Goal: Task Accomplishment & Management: Manage account settings

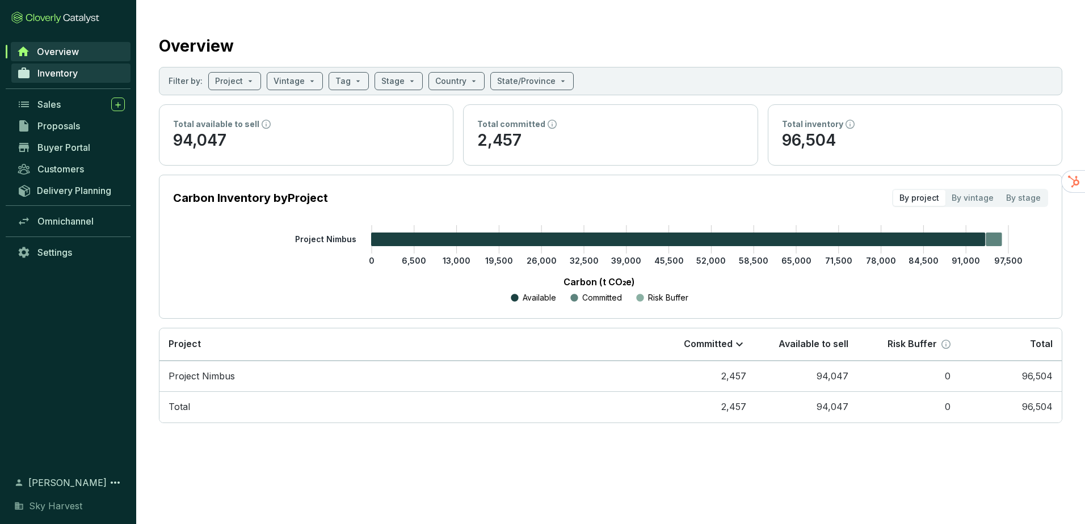
click at [64, 74] on span "Inventory" at bounding box center [57, 73] width 40 height 11
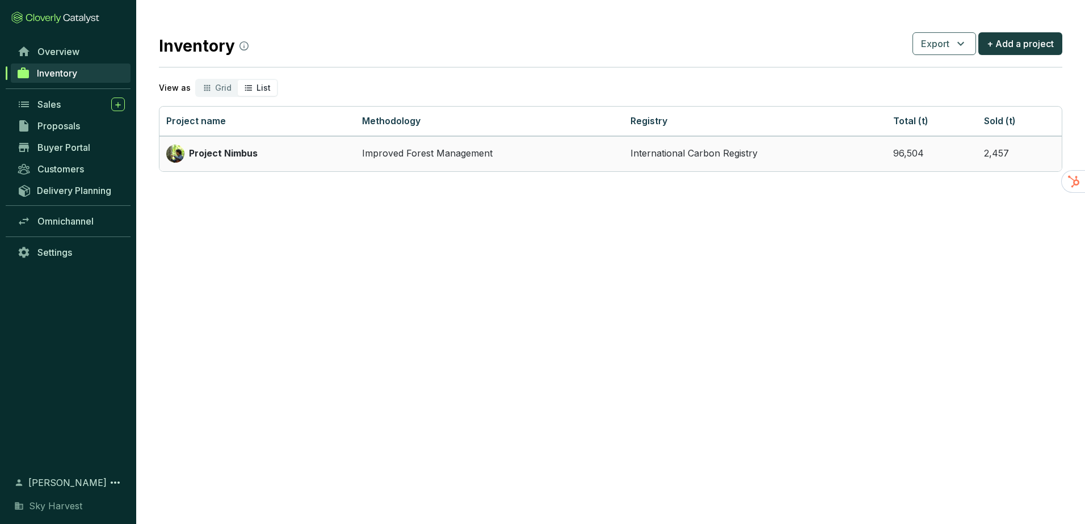
click at [253, 156] on p "Project Nimbus" at bounding box center [223, 154] width 69 height 12
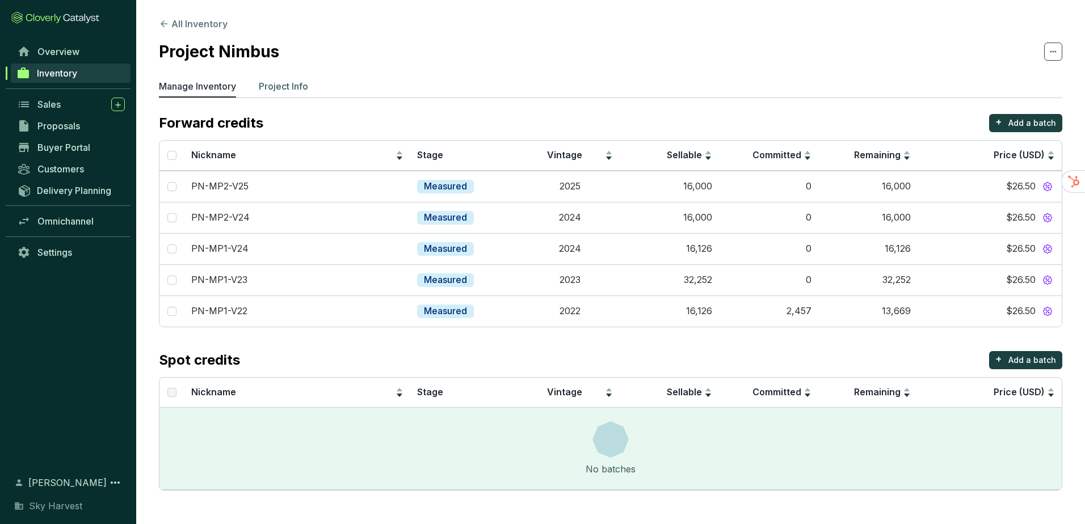
click at [282, 91] on p "Project Info" at bounding box center [283, 86] width 49 height 14
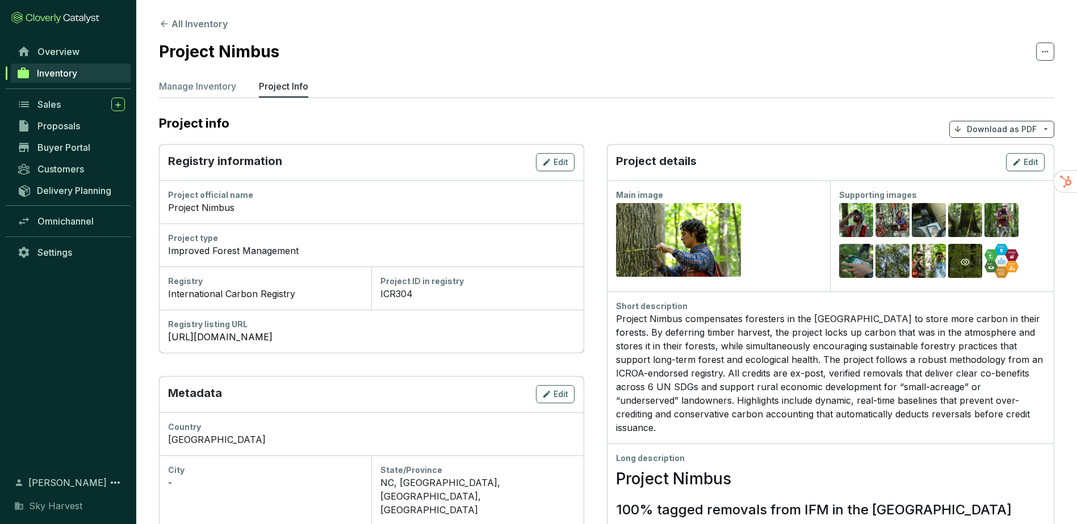
click at [967, 266] on icon "eye" at bounding box center [964, 262] width 9 height 9
click at [1037, 163] on span "Edit" at bounding box center [1030, 162] width 15 height 11
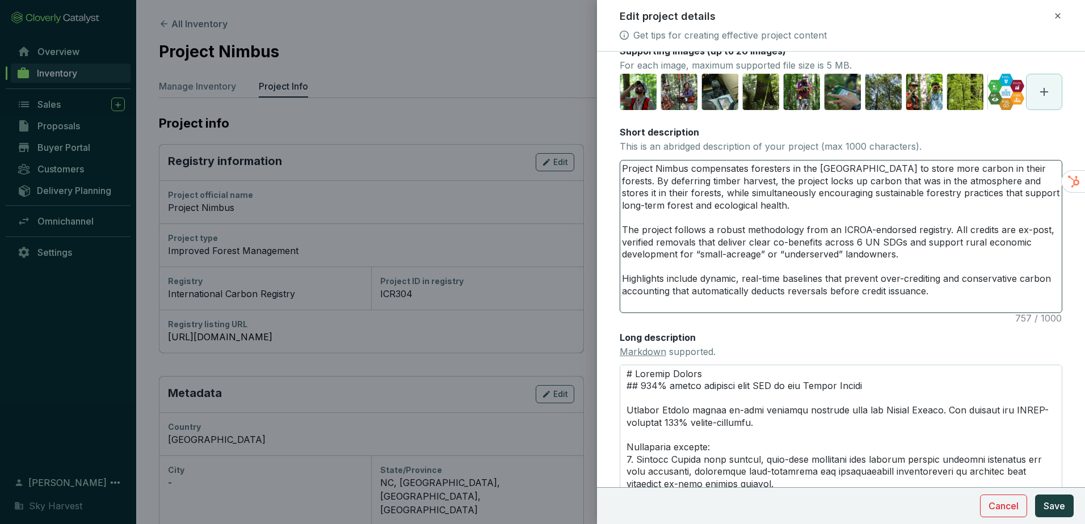
scroll to position [170, 0]
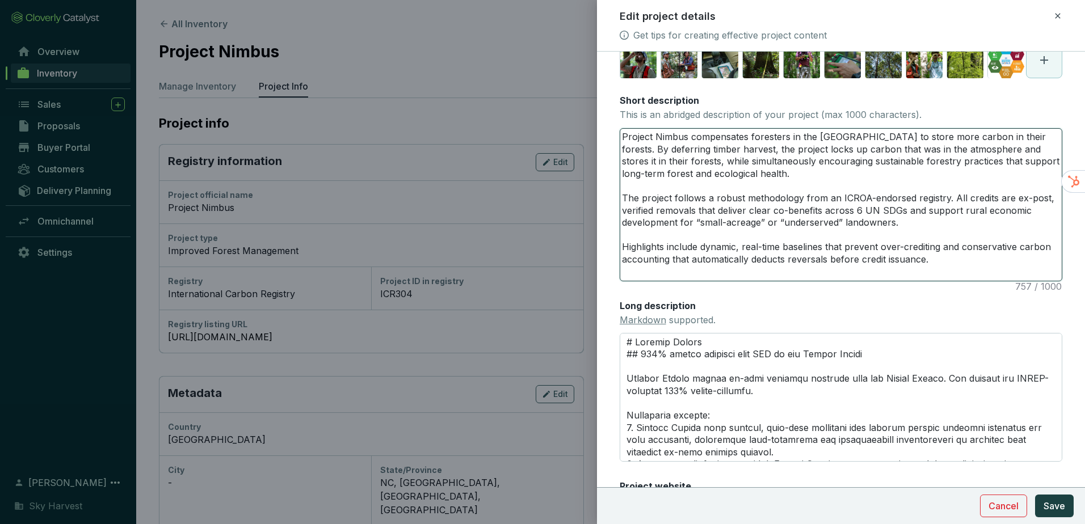
drag, startPoint x: 928, startPoint y: 292, endPoint x: 467, endPoint y: 74, distance: 510.4
click at [467, 74] on div "Edit project details Get tips for creating effective project content Main image…" at bounding box center [542, 262] width 1085 height 524
paste textarea "is a U.S.-based Improved Forest Management (IFM) project generating high-integr…"
type textarea "Project Nimbus is a U.S.-based Improved Forest Management (IFM) project generat…"
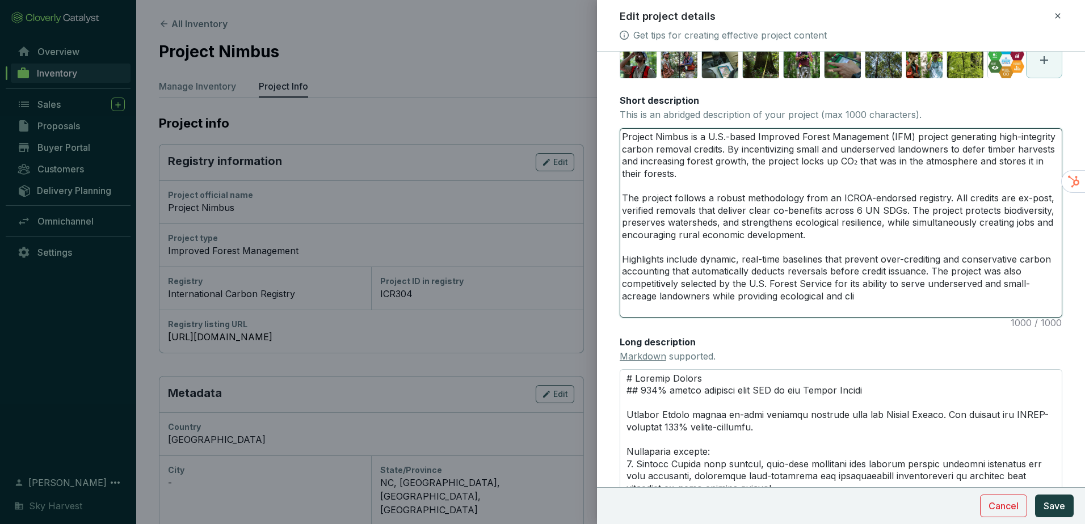
scroll to position [0, 0]
drag, startPoint x: 895, startPoint y: 334, endPoint x: 570, endPoint y: 147, distance: 374.1
click at [570, 147] on div "Edit project details Get tips for creating effective project content Main image…" at bounding box center [542, 262] width 1085 height 524
paste textarea "competitively selected by the U.S. Forest Service for its ability to serve unde…"
type textarea "Project Nimbus is a U.S.-based Improved Forest Management (IFM) project generat…"
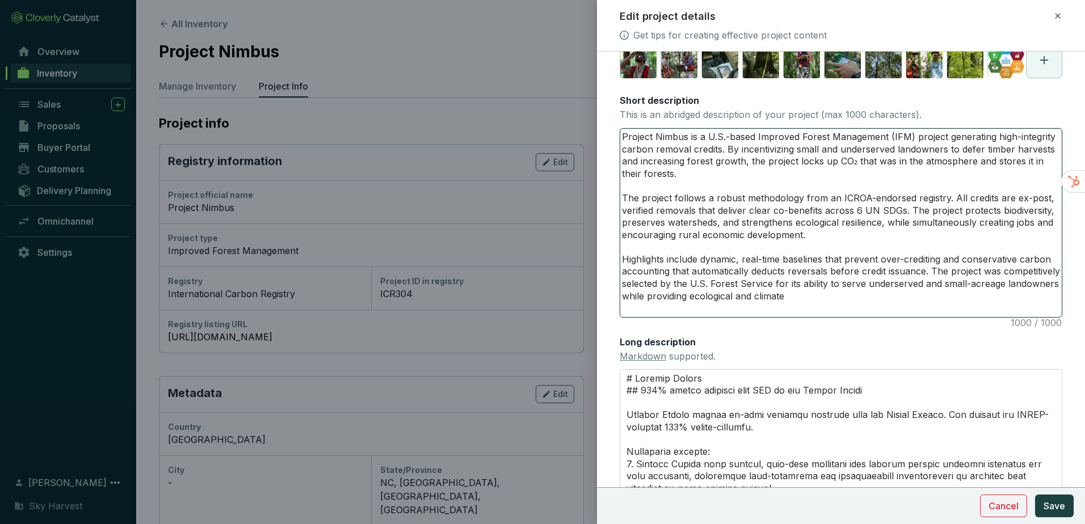
drag, startPoint x: 917, startPoint y: 328, endPoint x: 904, endPoint y: 329, distance: 13.2
click at [905, 317] on textarea "Project Nimbus is a U.S.-based Improved Forest Management (IFM) project generat…" at bounding box center [841, 223] width 442 height 188
click at [888, 317] on textarea "Project Nimbus is a U.S.-based Improved Forest Management (IFM) project generat…" at bounding box center [841, 223] width 442 height 188
drag, startPoint x: 900, startPoint y: 339, endPoint x: 598, endPoint y: 125, distance: 370.1
click at [599, 124] on form "Main image Recommended pixel size is: 1600 x 1200. Maximum supported file size …" at bounding box center [841, 257] width 488 height 725
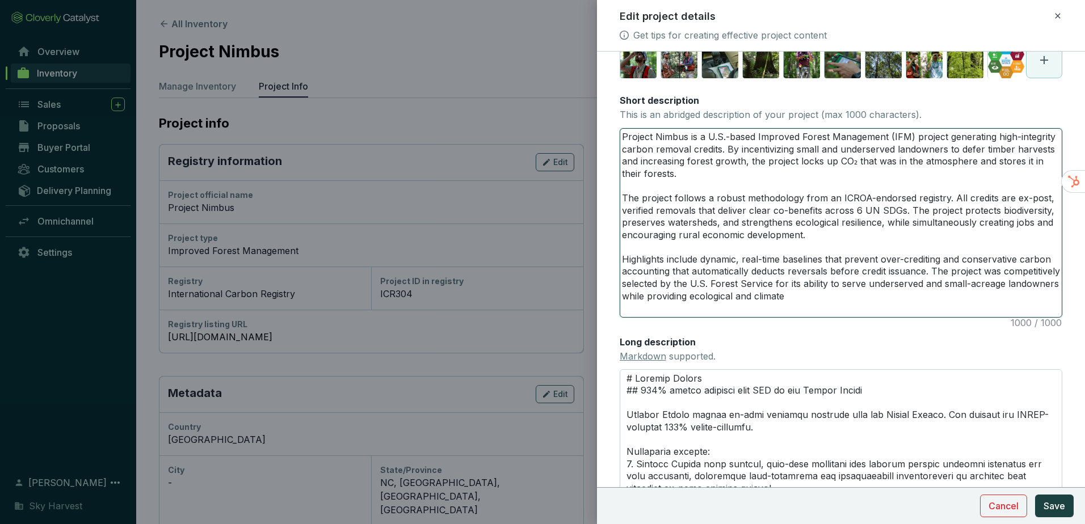
paste textarea "rural economic development. Highlights include dynamic, real-time baselines tha…"
type textarea "Project Nimbus is a U.S.-based Improved Forest Management (IFM) project generat…"
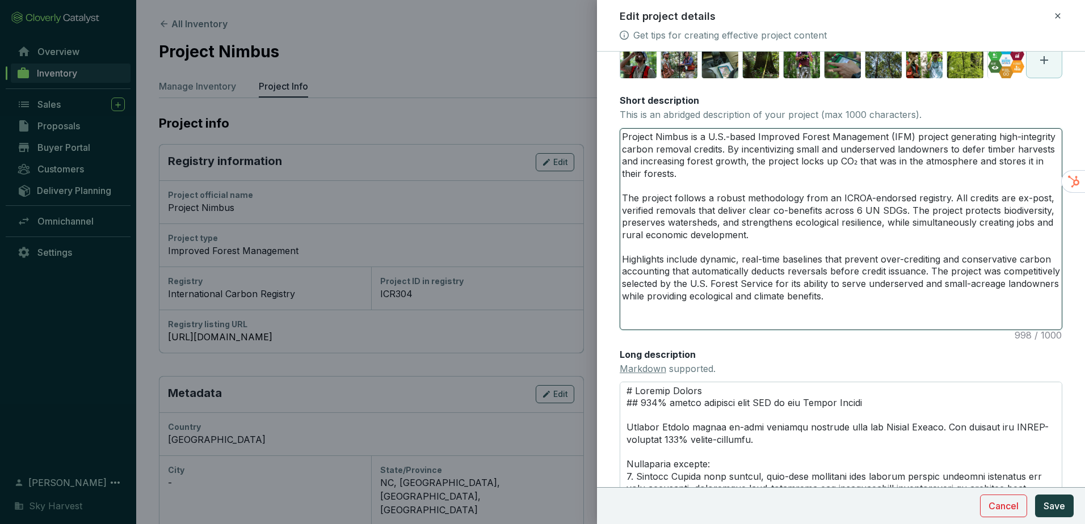
type textarea "Project Nimbus is a U.S.-based Improved Forest Management (IFM) project generat…"
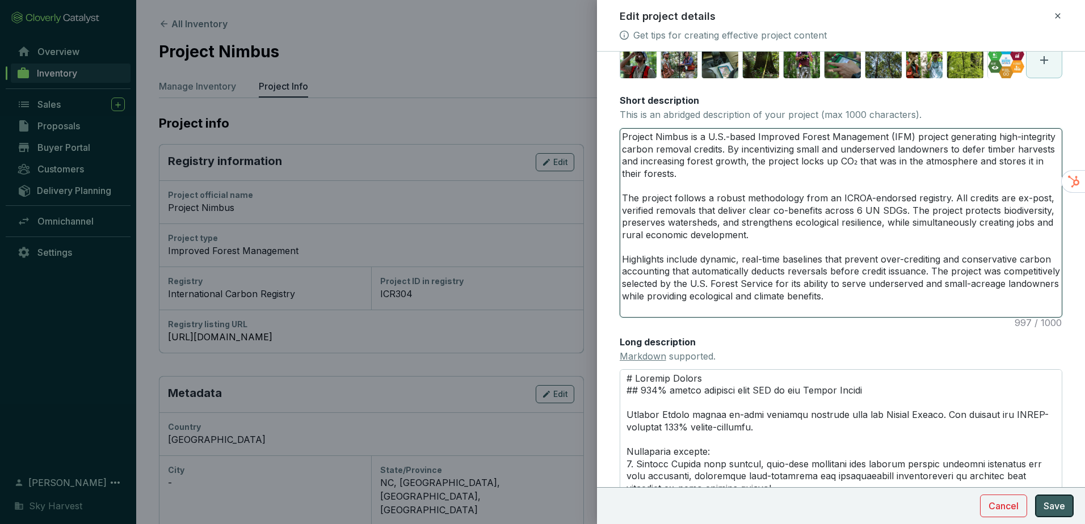
type textarea "Project Nimbus is a U.S.-based Improved Forest Management (IFM) project generat…"
click at [1053, 501] on span "Save" at bounding box center [1055, 507] width 22 height 14
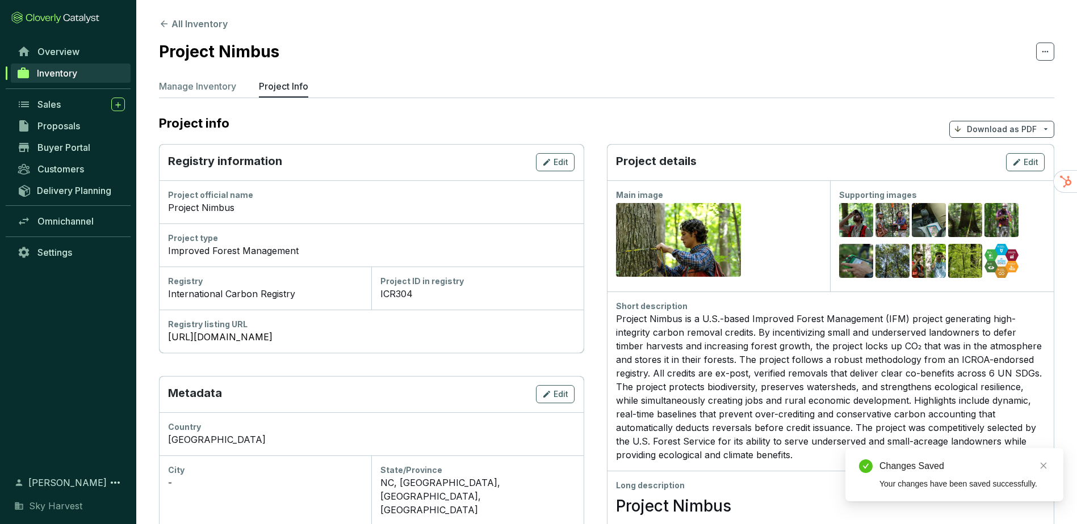
click at [976, 125] on p "Download as PDF" at bounding box center [1002, 129] width 70 height 11
click at [975, 158] on p "Show pricing" at bounding box center [1003, 155] width 90 height 19
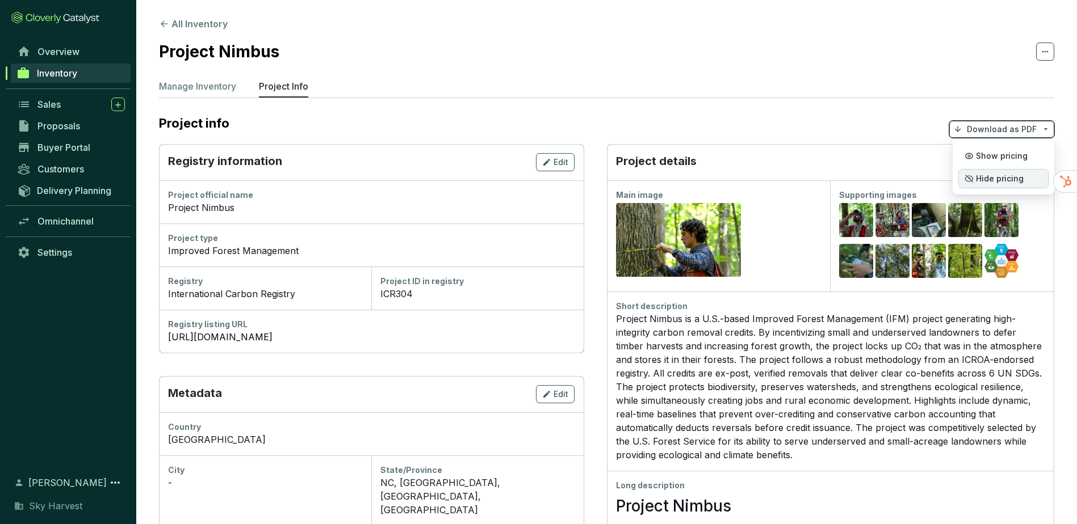
click at [972, 177] on icon at bounding box center [968, 178] width 9 height 9
click at [80, 150] on span "Buyer Portal" at bounding box center [63, 147] width 53 height 11
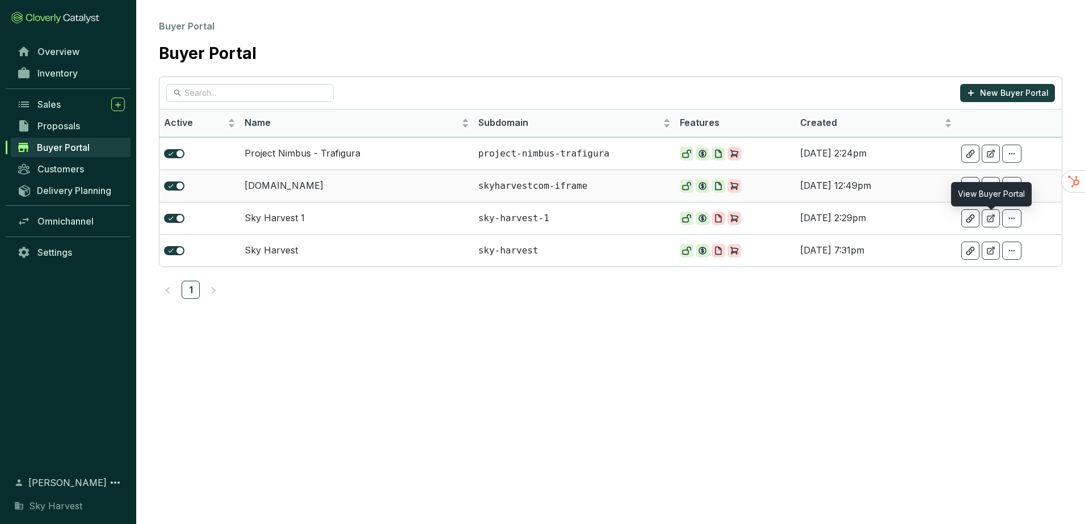
click at [995, 188] on icon at bounding box center [991, 186] width 9 height 9
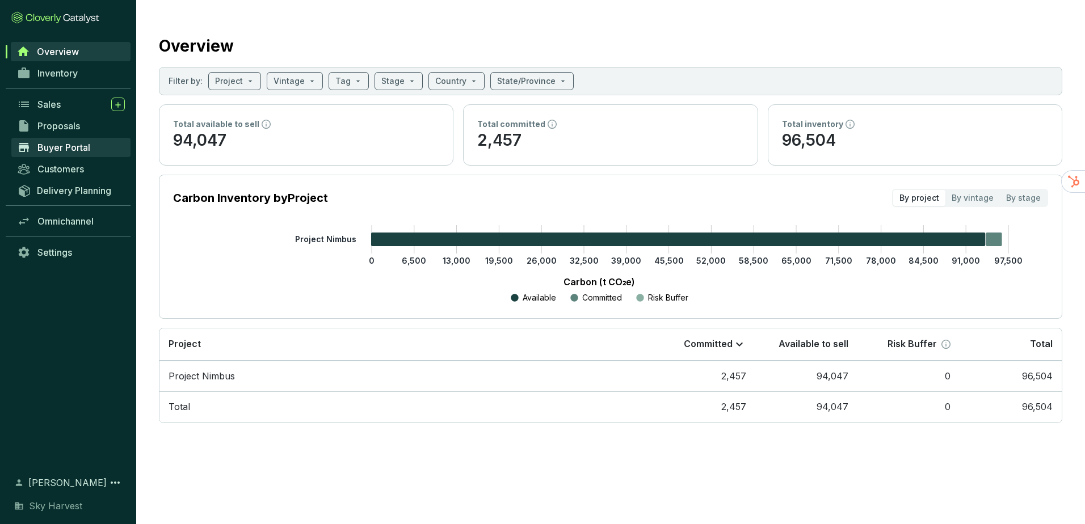
click at [71, 143] on span "Buyer Portal" at bounding box center [63, 147] width 53 height 11
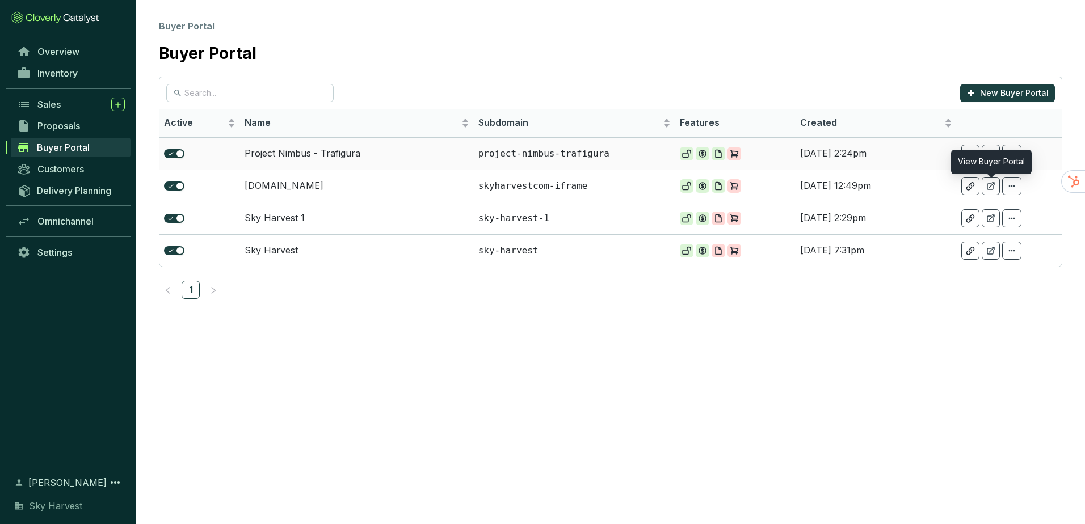
click at [1008, 154] on icon at bounding box center [1012, 154] width 9 height 14
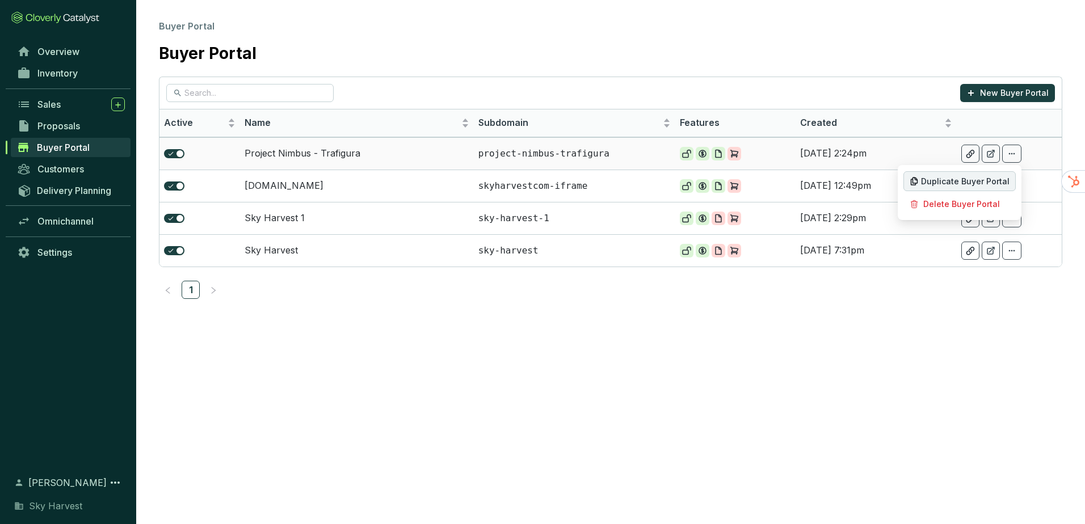
click at [975, 188] on p "Duplicate Buyer Portal" at bounding box center [960, 181] width 112 height 20
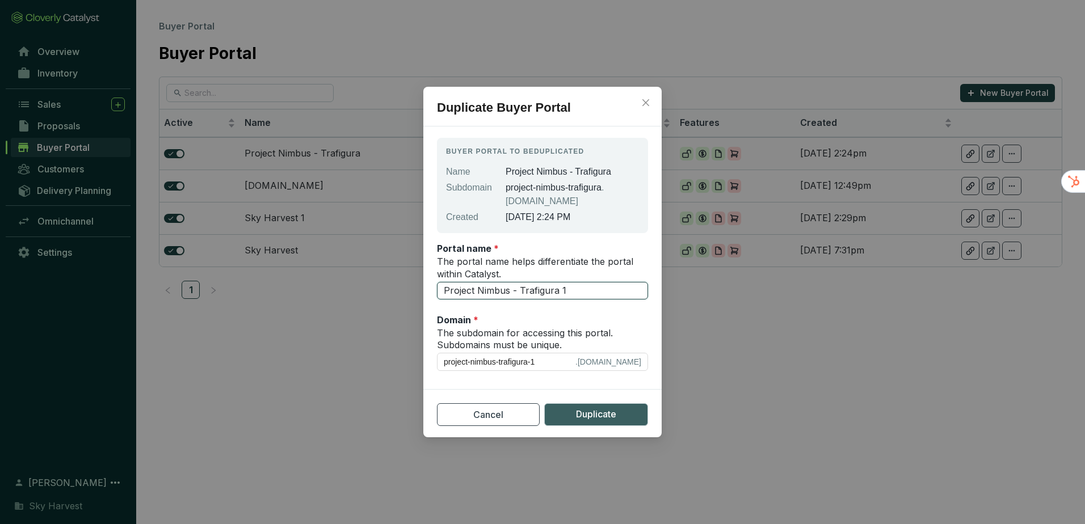
drag, startPoint x: 520, startPoint y: 289, endPoint x: 628, endPoint y: 290, distance: 108.4
click at [628, 290] on input "Project Nimbus - Trafigura 1" at bounding box center [542, 291] width 211 height 18
type input "Project Nimbus - V"
type input "project-nimbus-v"
type input "Project Nimbus - Ve"
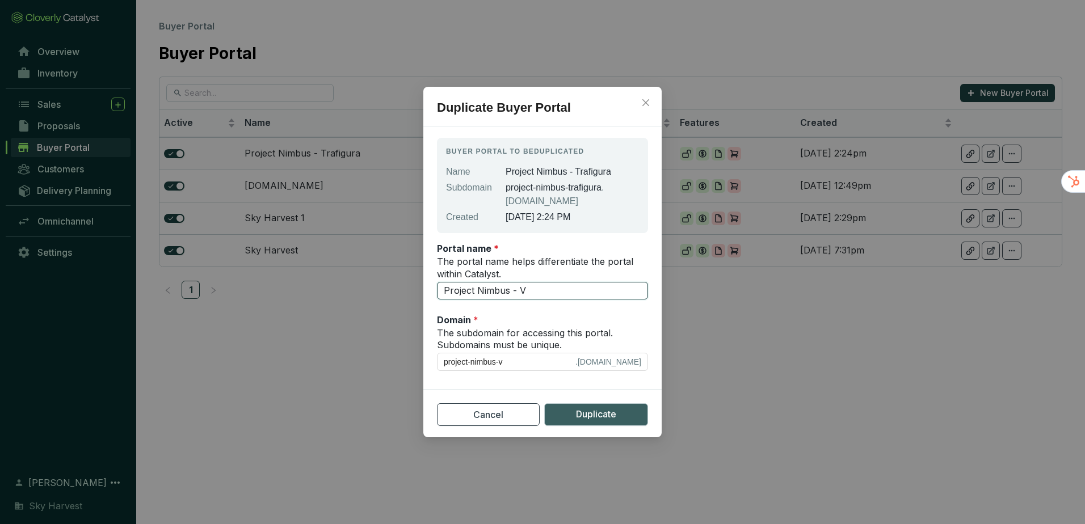
type input "project-nimbus-ve"
type input "Project Nimbus - Ver"
type input "project-nimbus-ver"
type input "Project Nimbus - Veri"
type input "project-nimbus-veri"
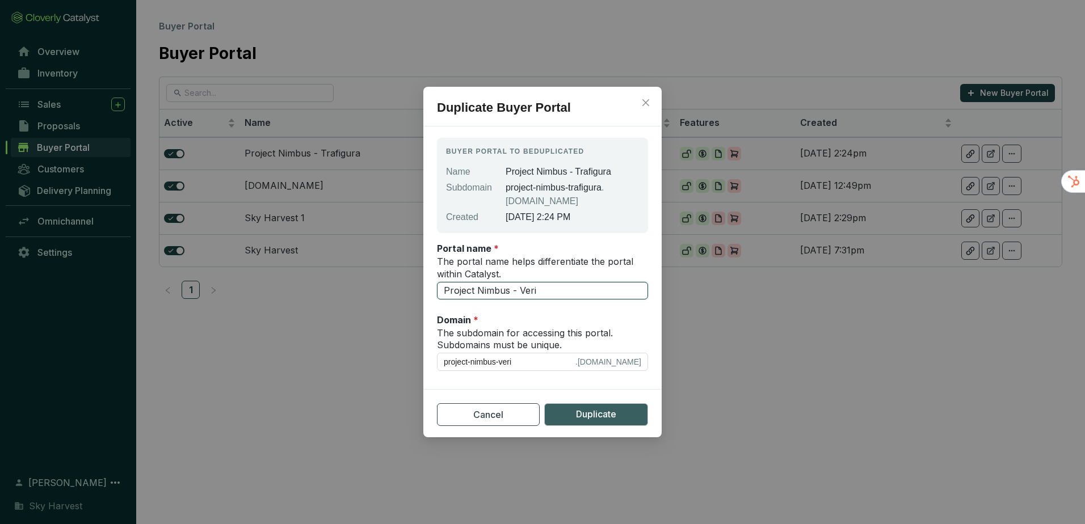
type input "Project Nimbus - Ver"
type input "project-nimbus-ver"
type input "Project Nimbus - Ve"
type input "project-nimbus-ve"
type input "Project Nimbus - V"
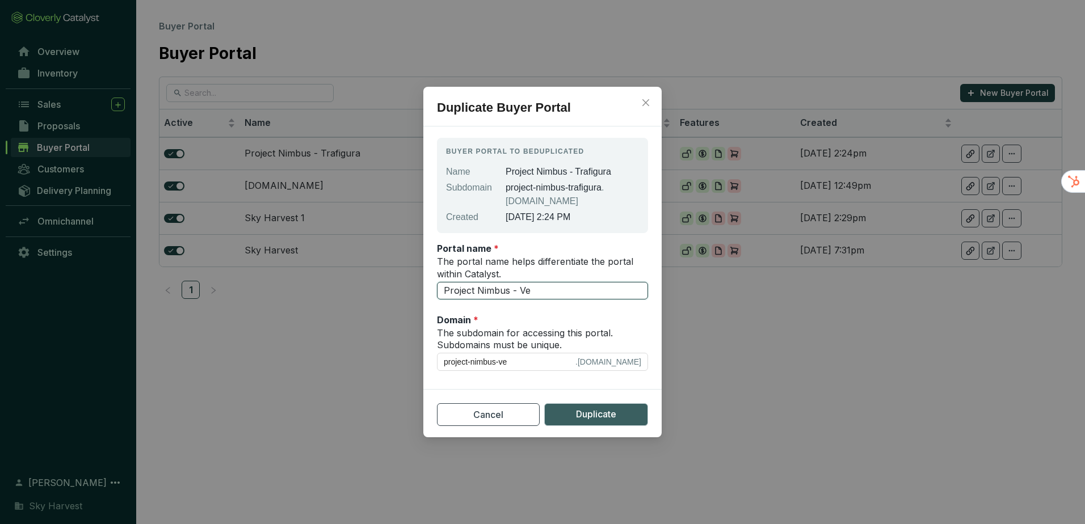
type input "project-nimbus-v"
type input "Project Nimbus - Va"
type input "project-nimbus-va"
type input "Project Nimbus - Val"
type input "project-nimbus-val"
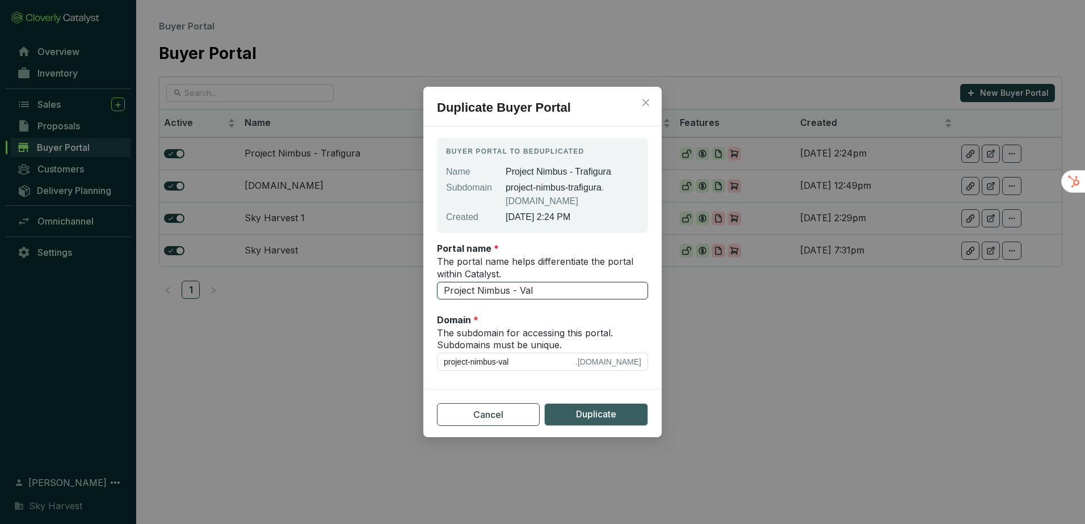
type input "Project Nimbus - Vali"
type input "project-nimbus-vali"
type input "Project Nimbus - Valit"
type input "project-nimbus-valit"
type input "Project Nimbus - Valite"
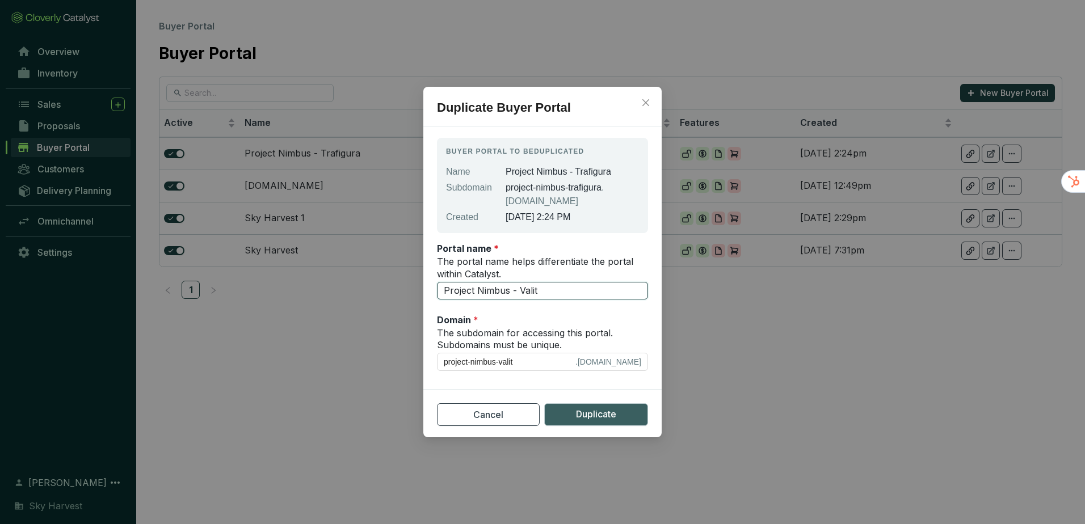
type input "project-nimbus-valite"
type input "Project Nimbus - Valiter"
type input "project-nimbus-valiter"
type input "Project Nimbus - Valitera"
type input "project-nimbus-valitera"
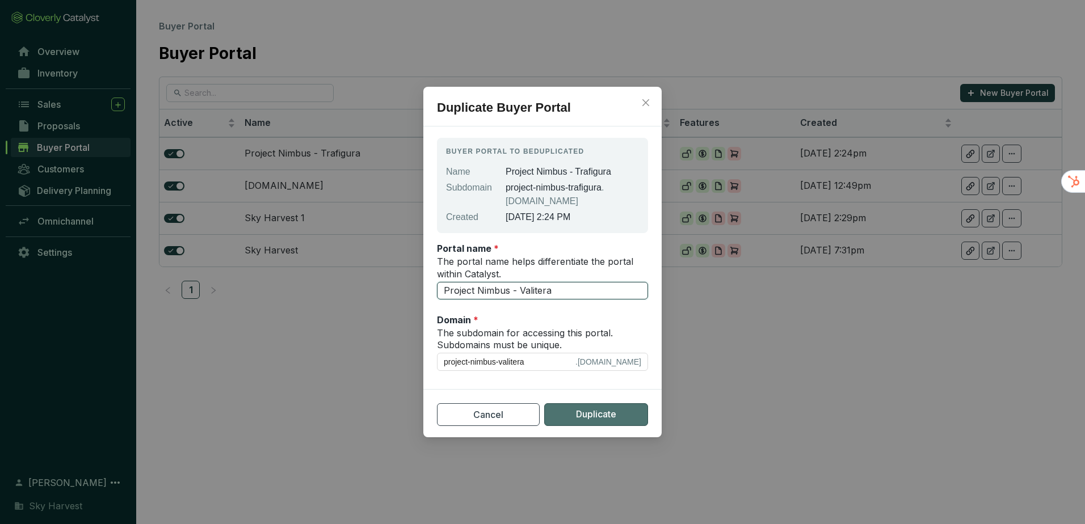
type input "Project Nimbus - Valitera"
click at [592, 414] on span "Duplicate" at bounding box center [596, 415] width 40 height 14
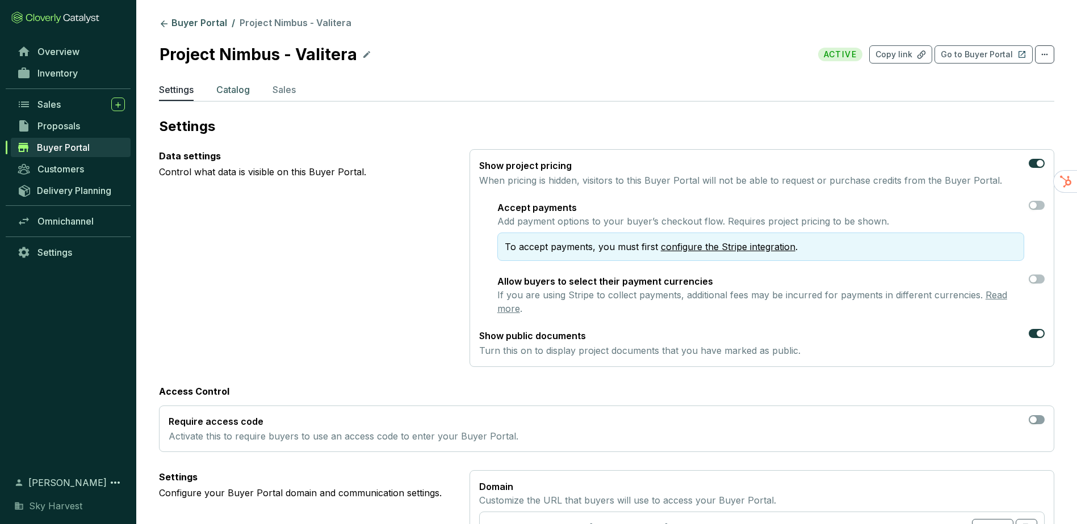
click at [226, 89] on p "Catalog" at bounding box center [232, 90] width 33 height 14
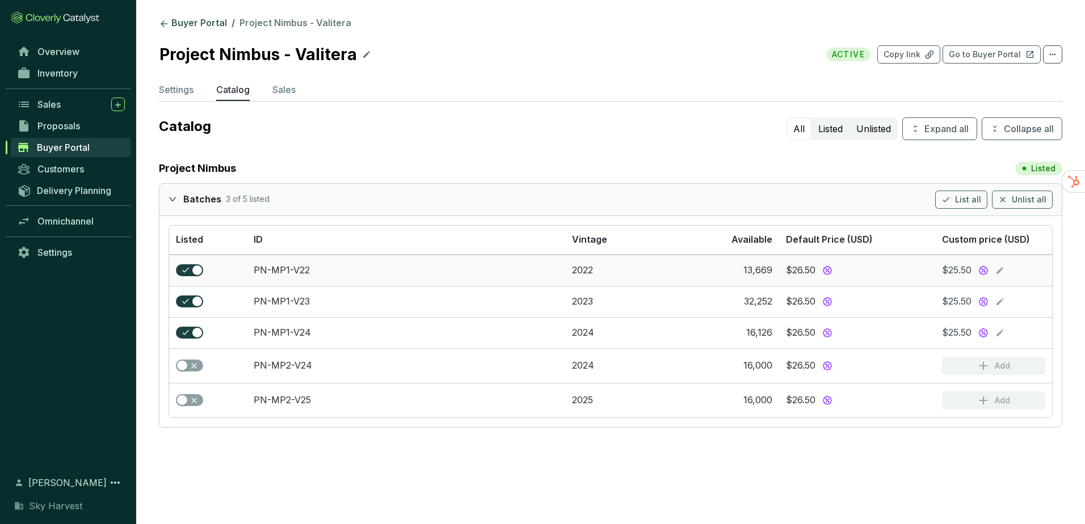
click at [1002, 269] on icon at bounding box center [1000, 271] width 9 height 14
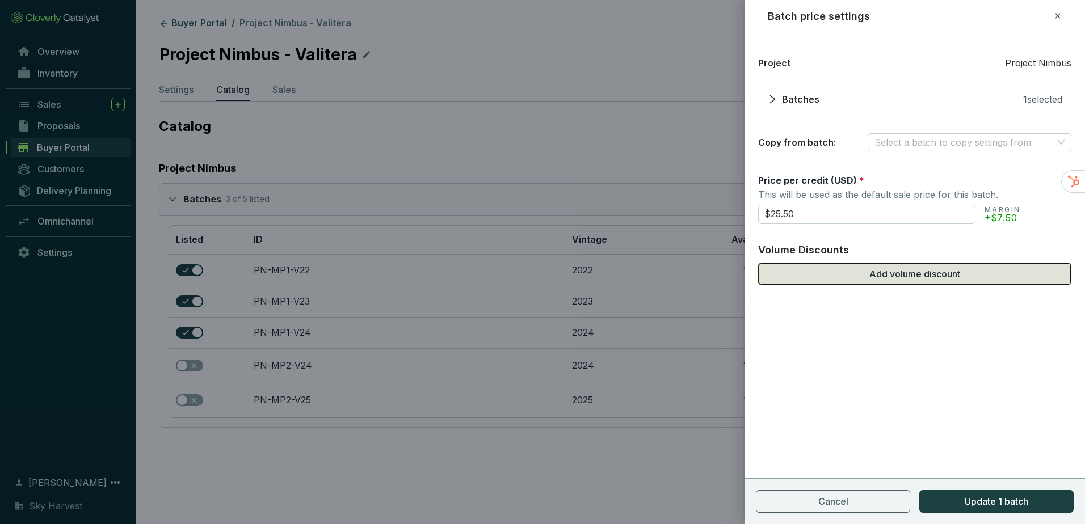
click at [955, 271] on span "Add volume discount" at bounding box center [915, 274] width 91 height 14
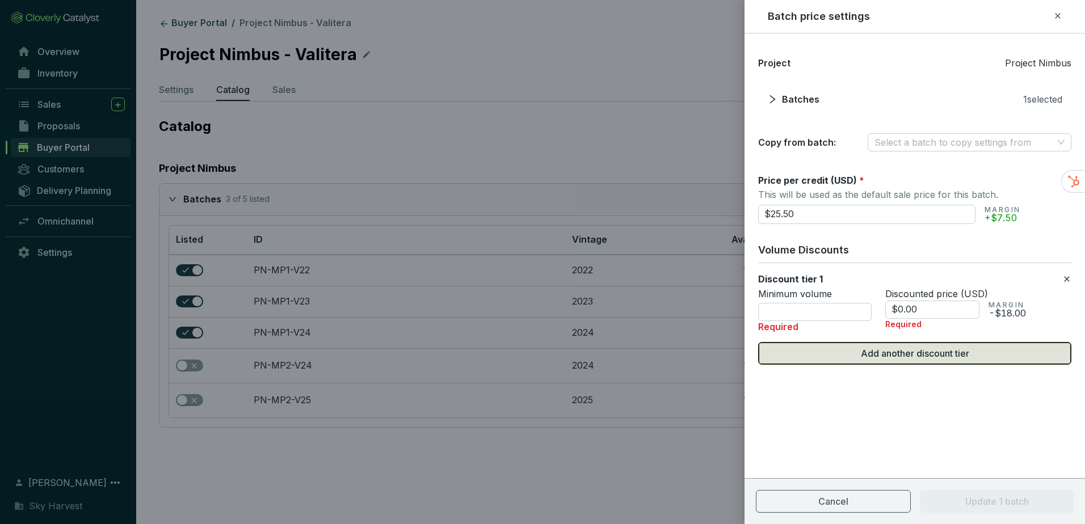
click at [915, 349] on span "Add another discount tier" at bounding box center [915, 354] width 108 height 14
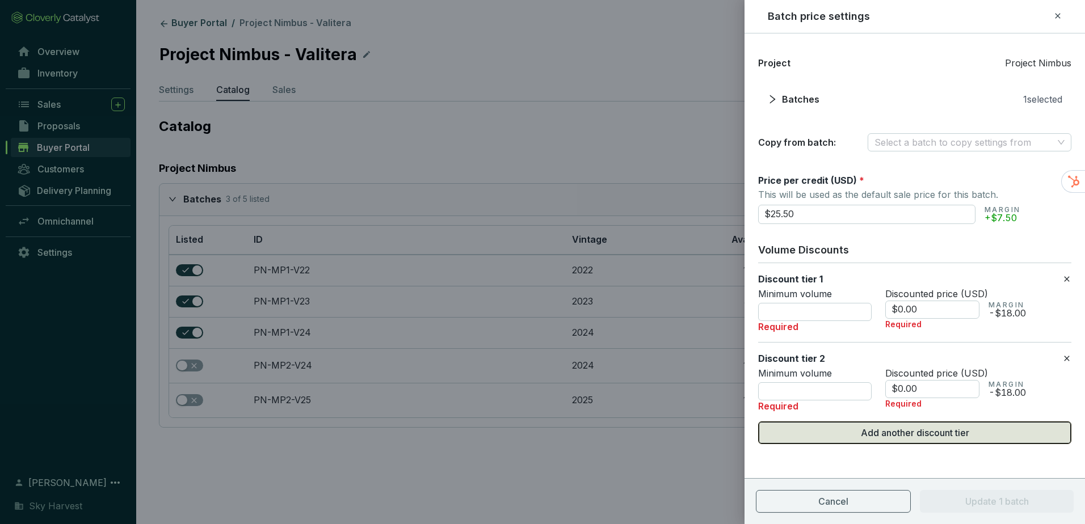
click at [909, 436] on span "Add another discount tier" at bounding box center [915, 433] width 108 height 14
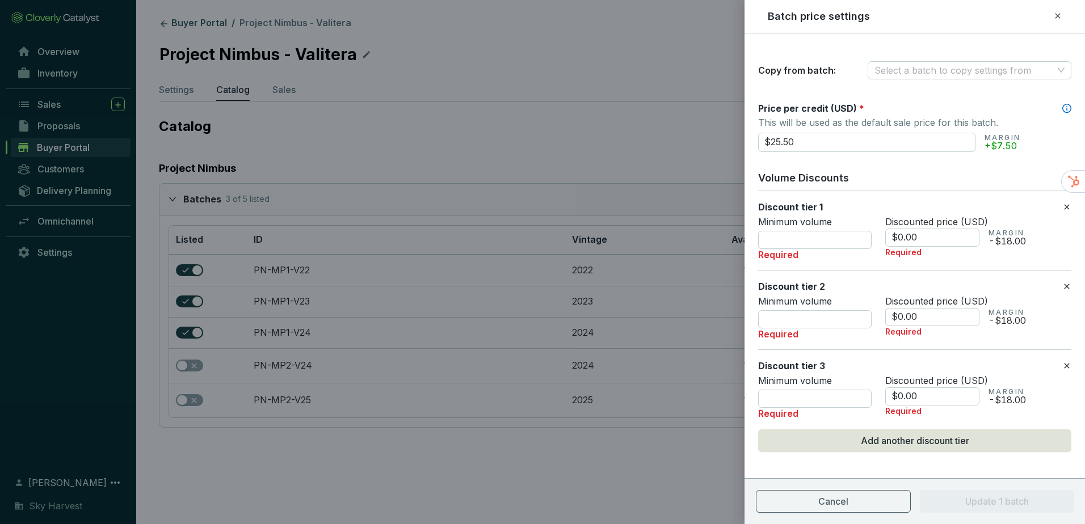
scroll to position [77, 0]
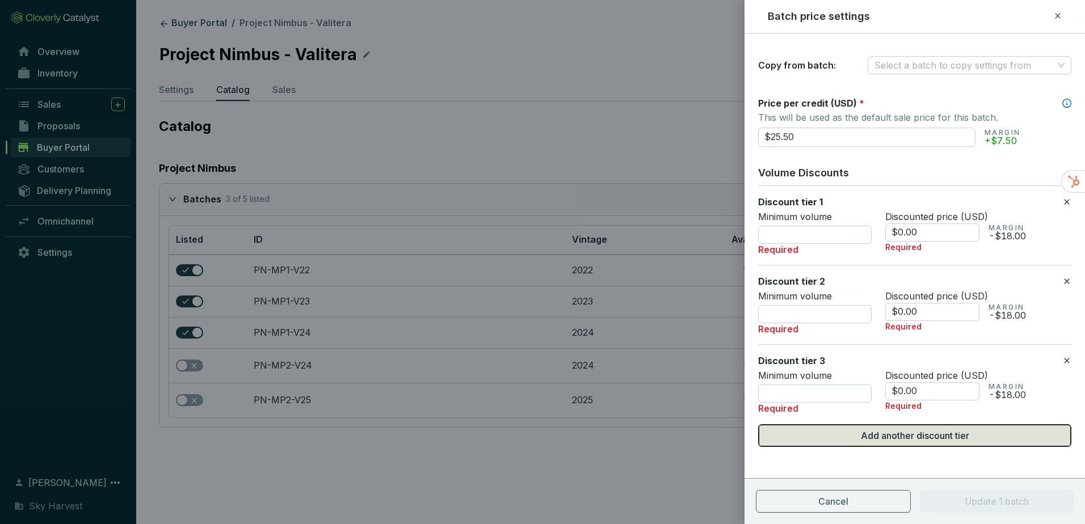
click at [914, 439] on span "Add another discount tier" at bounding box center [915, 436] width 108 height 14
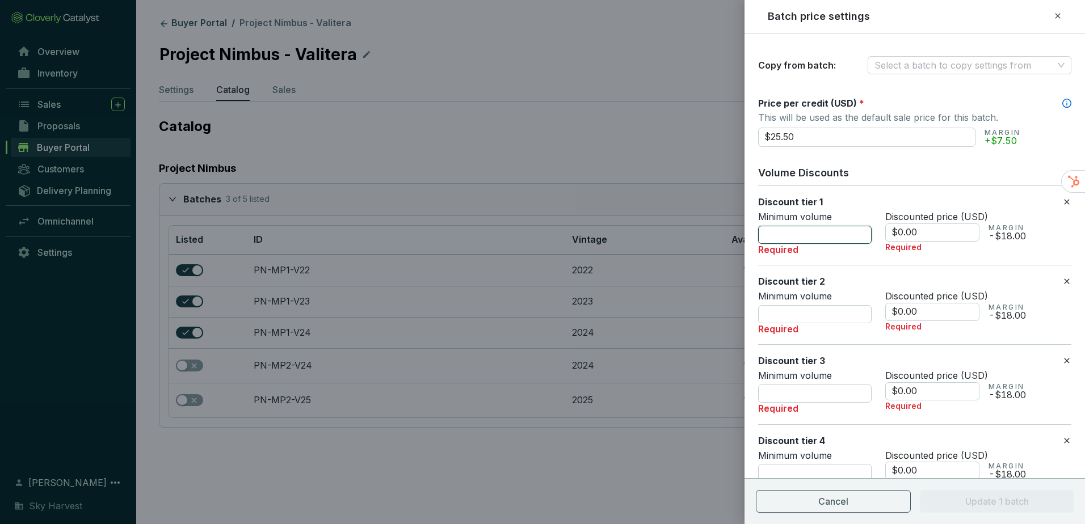
click at [811, 237] on input "number" at bounding box center [815, 235] width 114 height 18
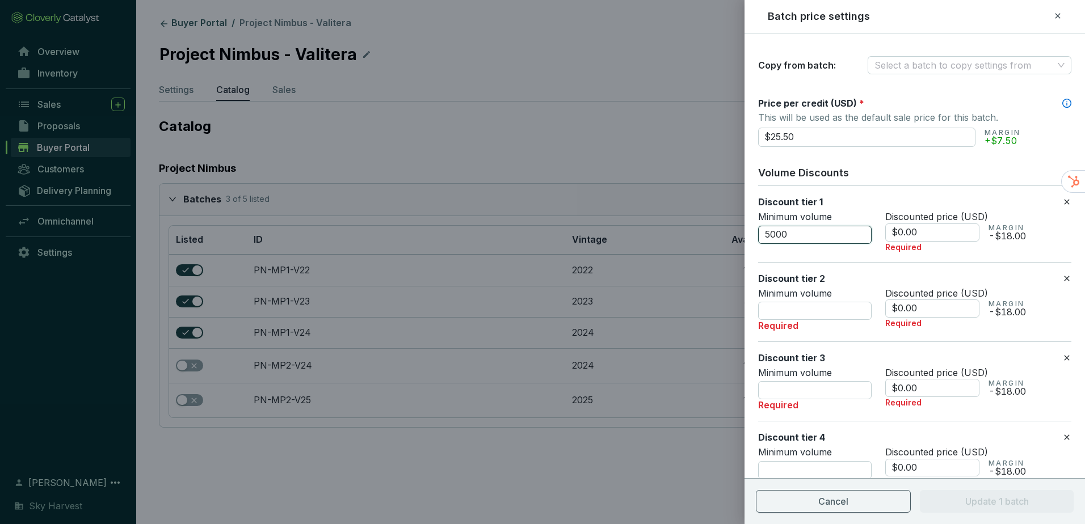
type input "5000"
type input "5"
type input "10000"
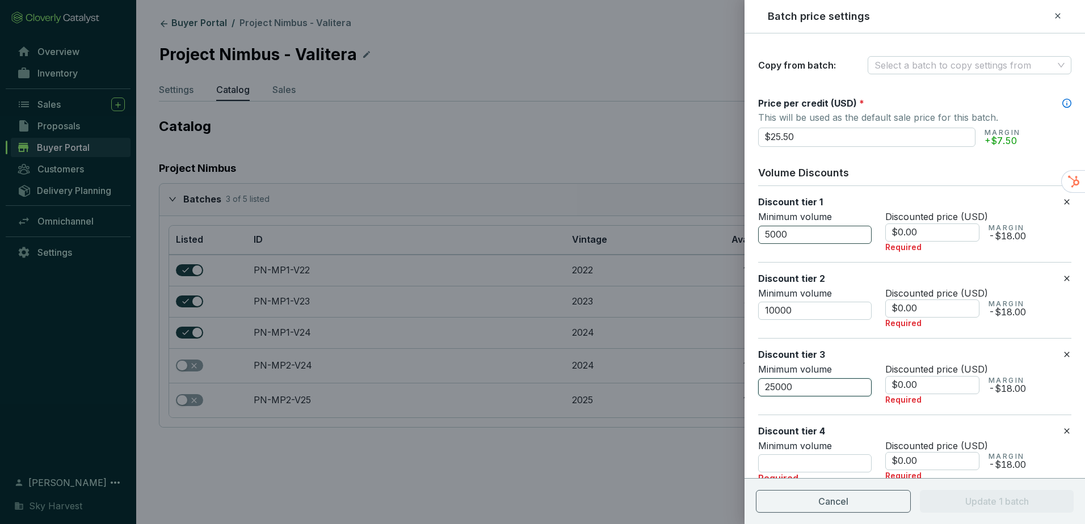
type input "25000"
type input "50000"
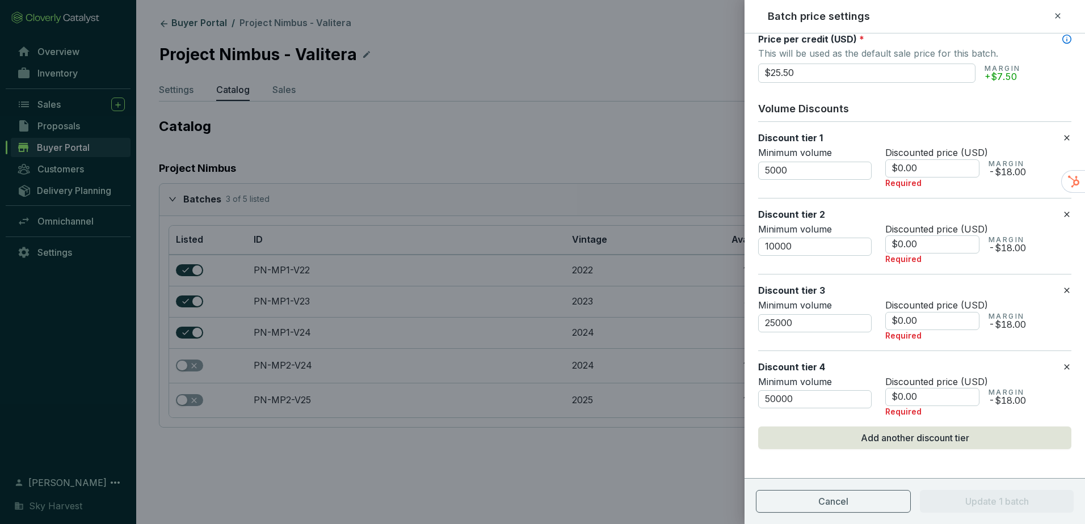
scroll to position [144, 0]
click at [758, 425] on button "Add another discount tier" at bounding box center [914, 436] width 313 height 23
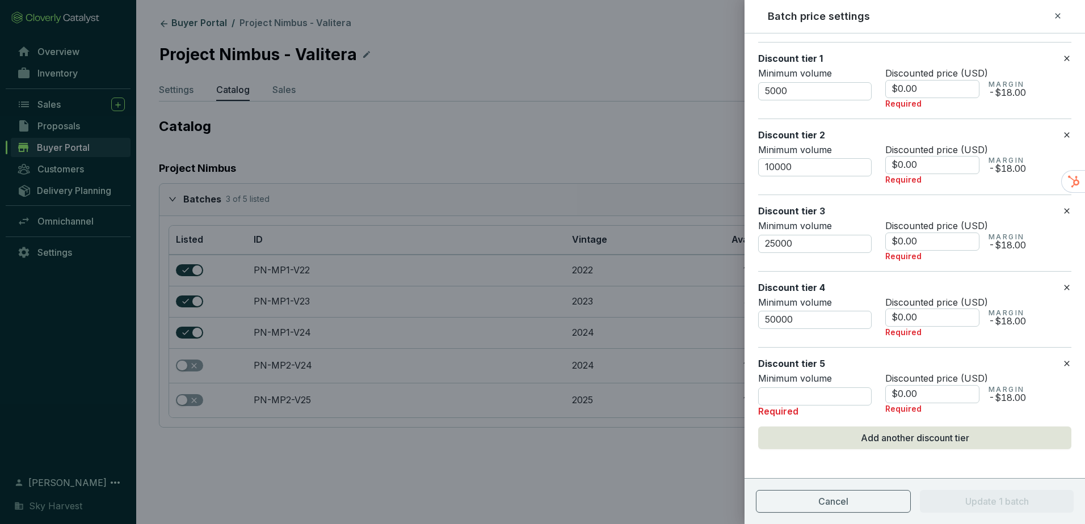
scroll to position [223, 0]
click at [823, 391] on input "number" at bounding box center [815, 394] width 114 height 18
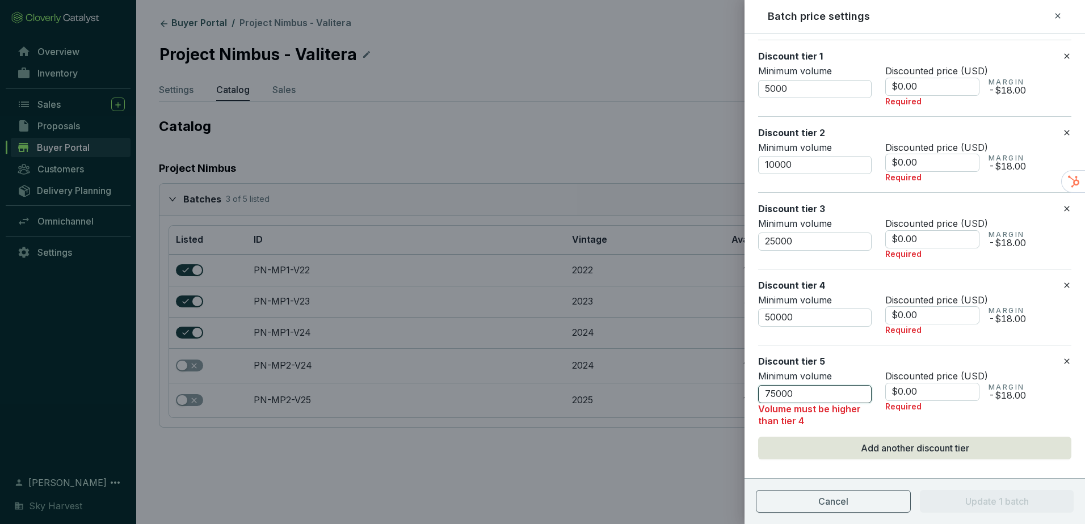
scroll to position [220, 0]
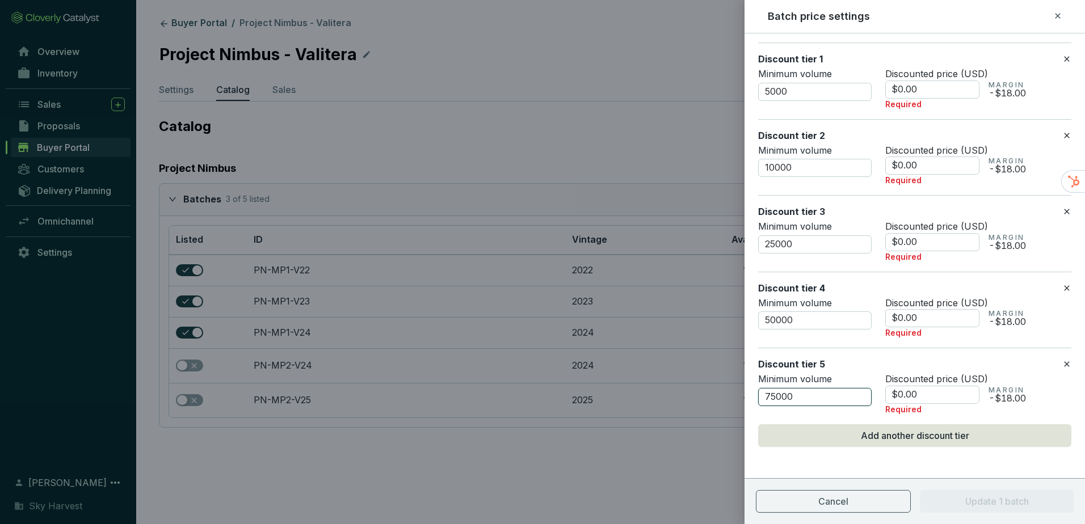
type input "75000"
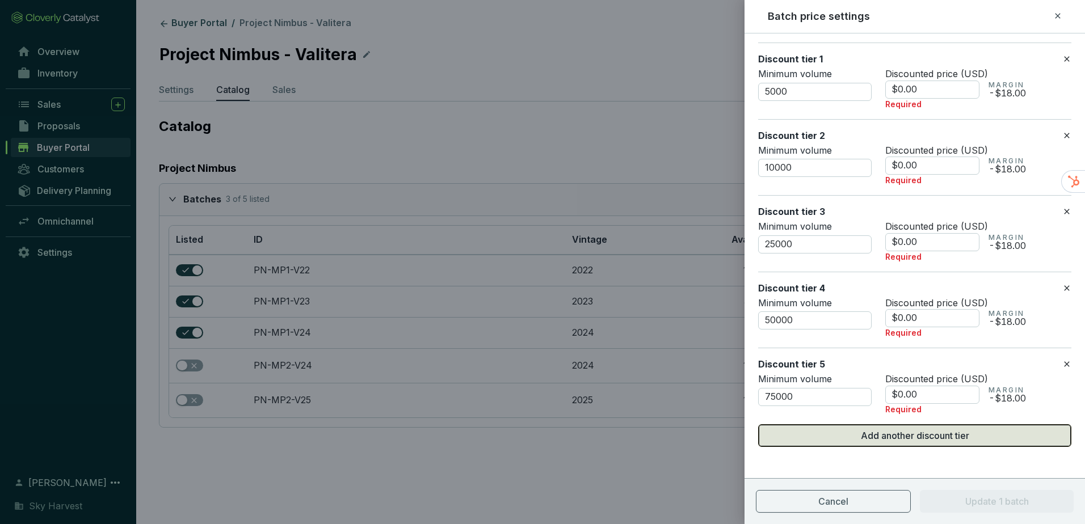
click at [845, 436] on button "Add another discount tier" at bounding box center [914, 436] width 313 height 23
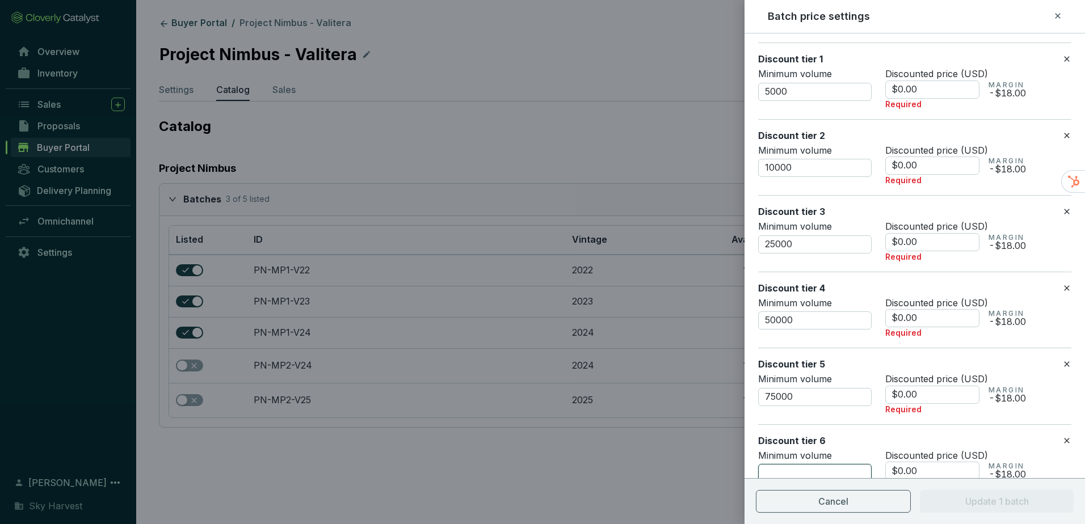
click at [790, 472] on input "number" at bounding box center [815, 473] width 114 height 18
type input "90000"
drag, startPoint x: 899, startPoint y: 467, endPoint x: 928, endPoint y: 471, distance: 29.2
click at [928, 471] on input "$0.00" at bounding box center [933, 471] width 94 height 18
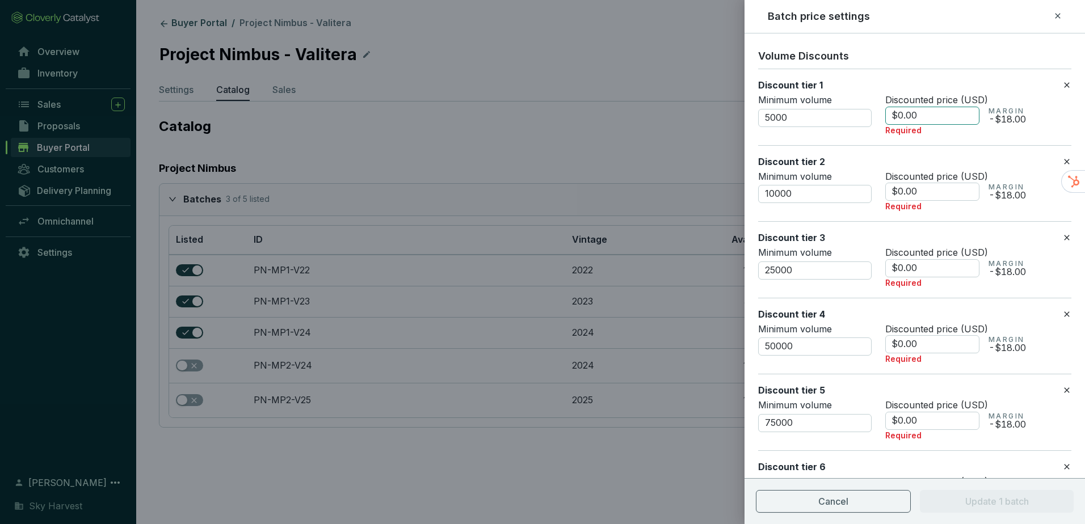
scroll to position [163, 0]
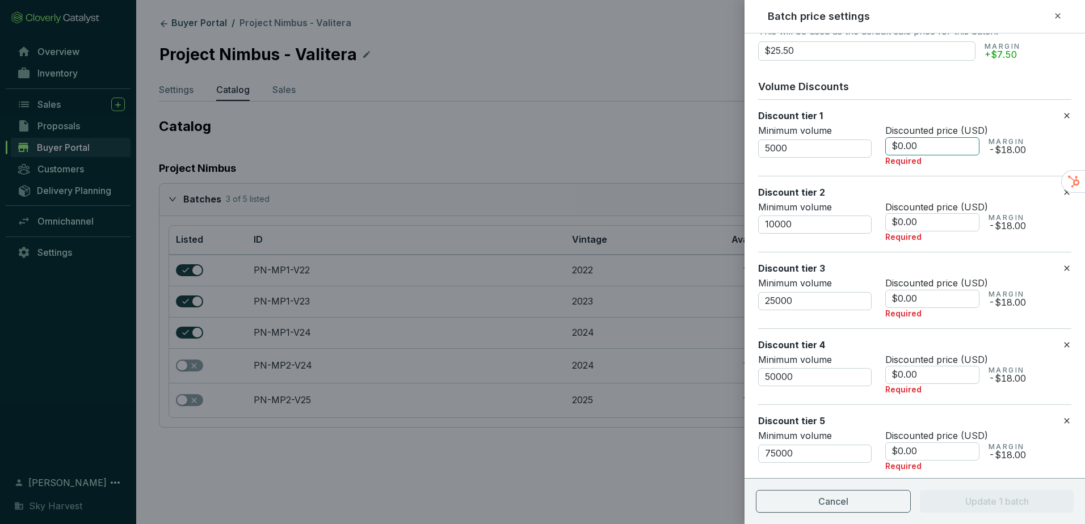
type input "$19.95"
drag, startPoint x: 899, startPoint y: 147, endPoint x: 934, endPoint y: 147, distance: 34.6
click at [934, 147] on input "$0.00" at bounding box center [933, 146] width 94 height 18
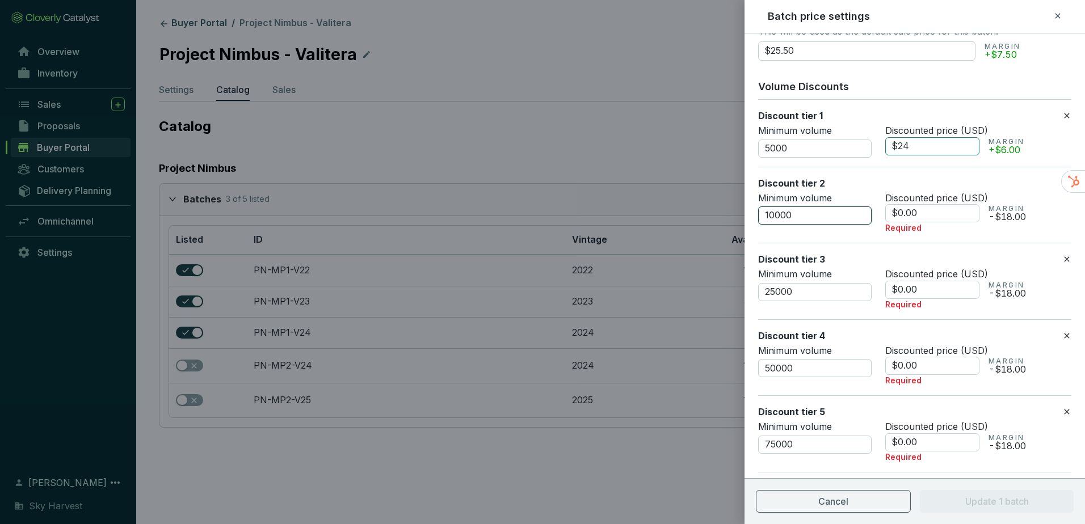
type input "$24.00"
drag, startPoint x: 899, startPoint y: 212, endPoint x: 933, endPoint y: 212, distance: 34.1
click at [933, 212] on input "$0.00" at bounding box center [933, 213] width 94 height 18
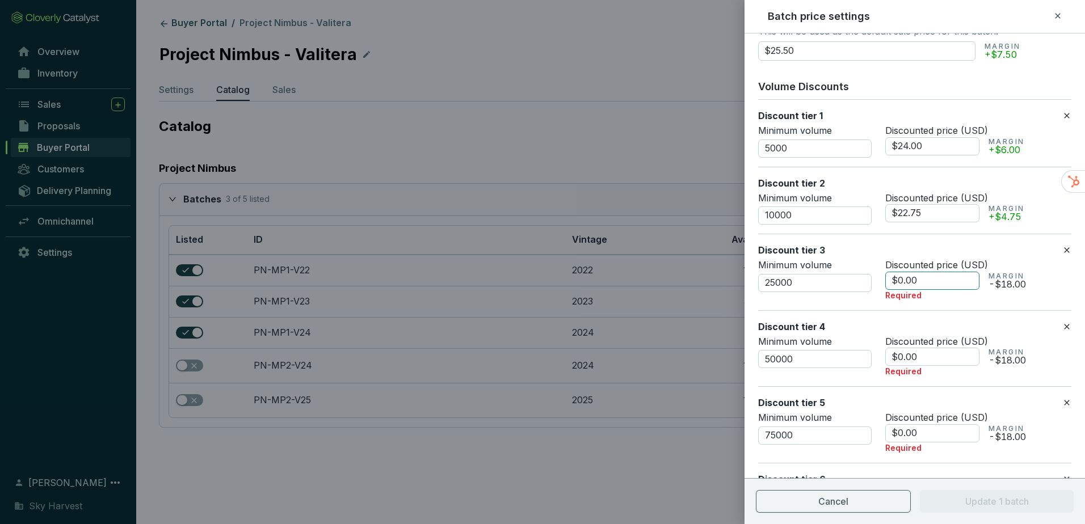
type input "$22.75"
drag, startPoint x: 899, startPoint y: 280, endPoint x: 924, endPoint y: 279, distance: 25.0
click at [924, 279] on input "$0.00" at bounding box center [933, 281] width 94 height 18
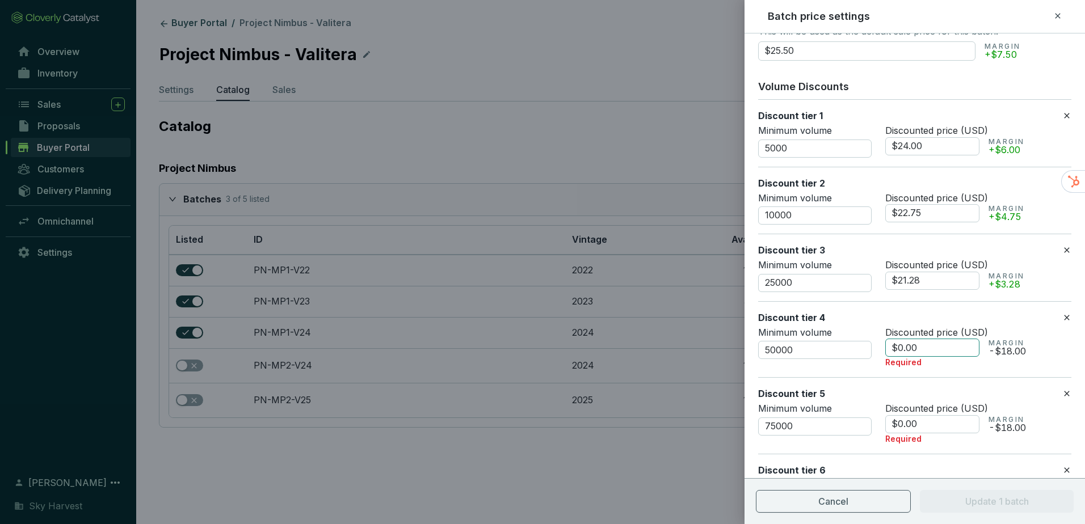
drag, startPoint x: 897, startPoint y: 349, endPoint x: 948, endPoint y: 345, distance: 51.2
click at [948, 345] on input "$0.00" at bounding box center [933, 348] width 94 height 18
drag, startPoint x: 911, startPoint y: 281, endPoint x: 920, endPoint y: 280, distance: 8.5
click at [920, 280] on input "$21.28" at bounding box center [933, 281] width 94 height 18
type input "$21.50"
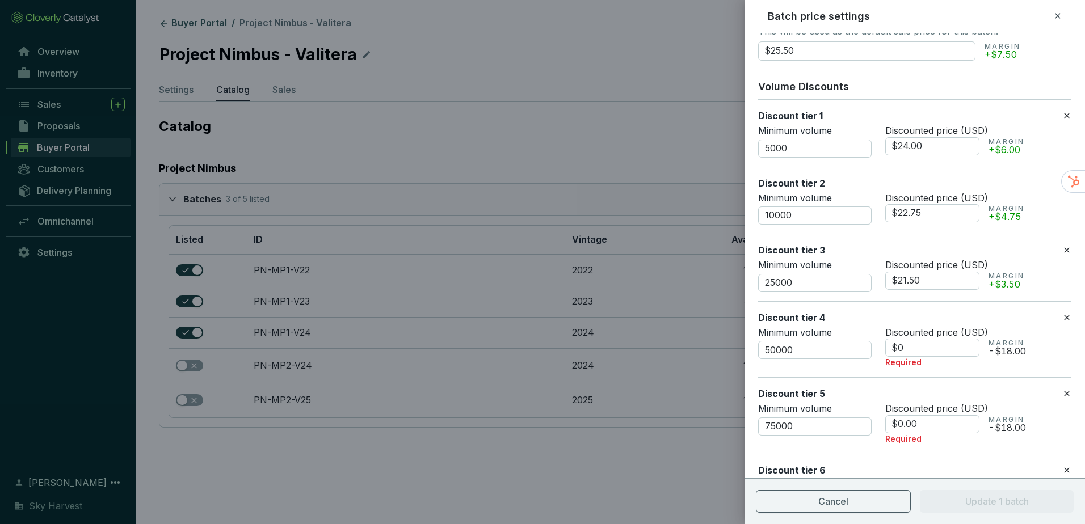
drag, startPoint x: 934, startPoint y: 348, endPoint x: 873, endPoint y: 348, distance: 60.7
click at [873, 348] on div "Minimum volume 50000 Discounted price (USD) $0 MARGIN -$18.00 Required" at bounding box center [914, 348] width 313 height 42
type input "$0"
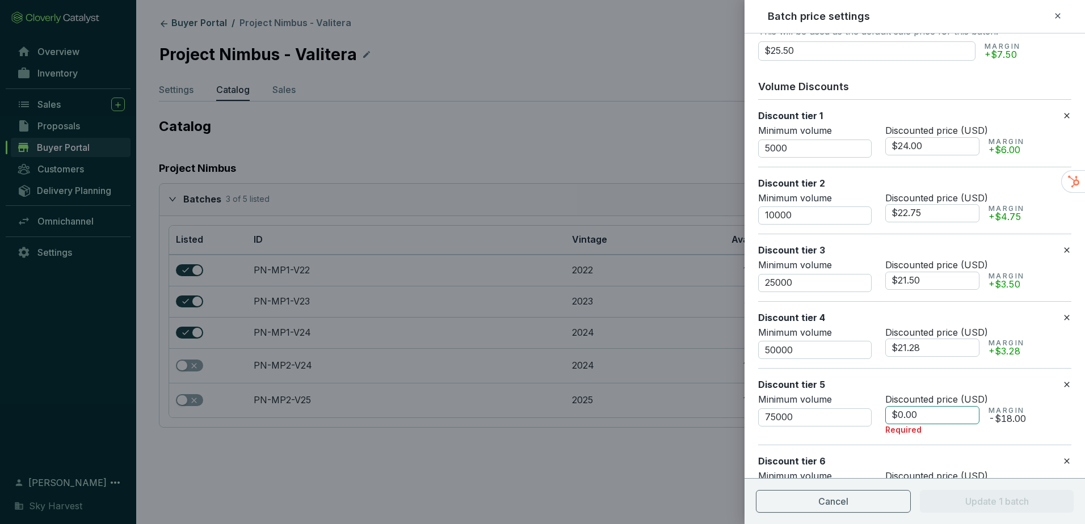
type input "$21.28"
drag, startPoint x: 900, startPoint y: 414, endPoint x: 945, endPoint y: 410, distance: 45.0
click at [945, 410] on input "$0.00" at bounding box center [933, 415] width 94 height 18
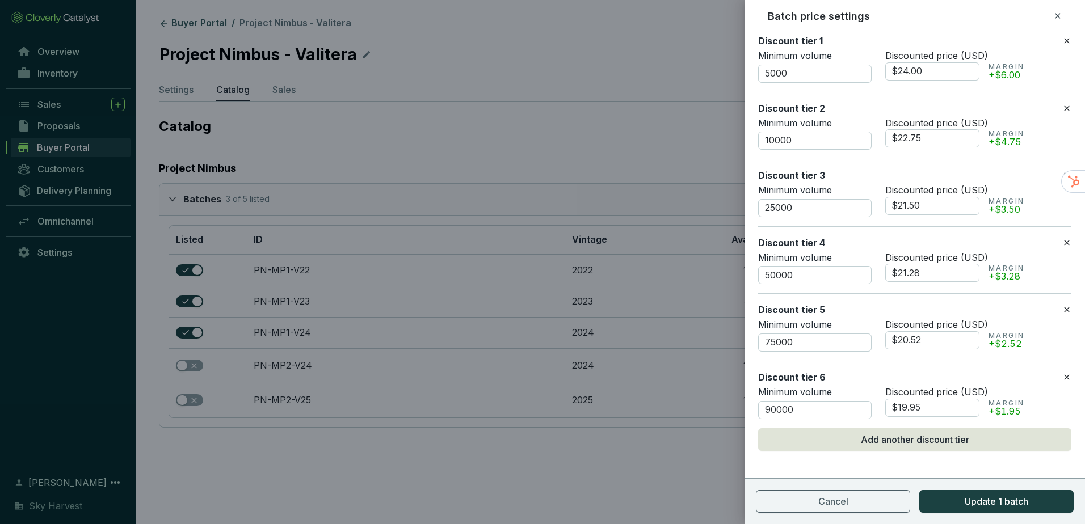
scroll to position [242, 0]
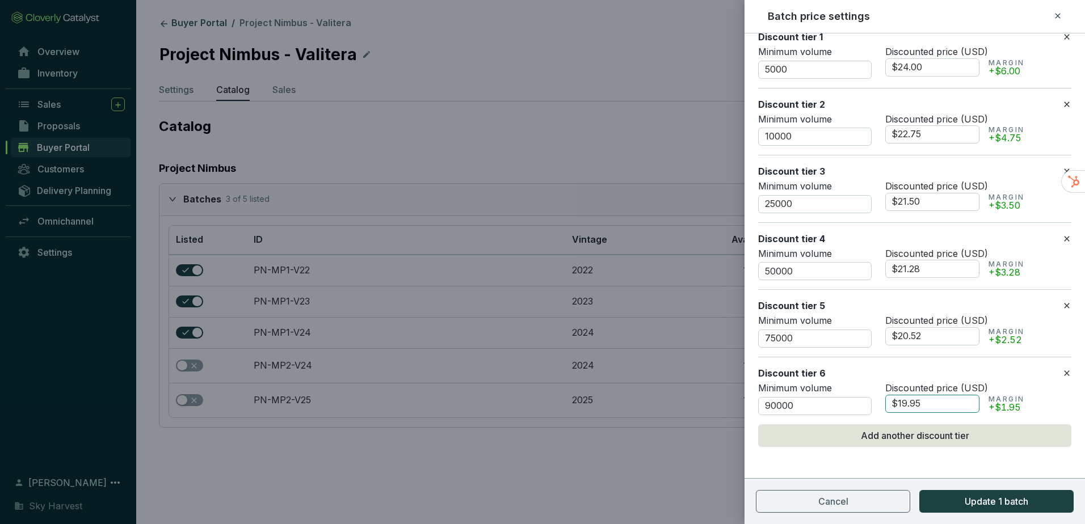
type input "$20.52"
click at [913, 404] on input "$19.95" at bounding box center [933, 404] width 94 height 18
click at [935, 339] on input "$20.52" at bounding box center [933, 337] width 94 height 18
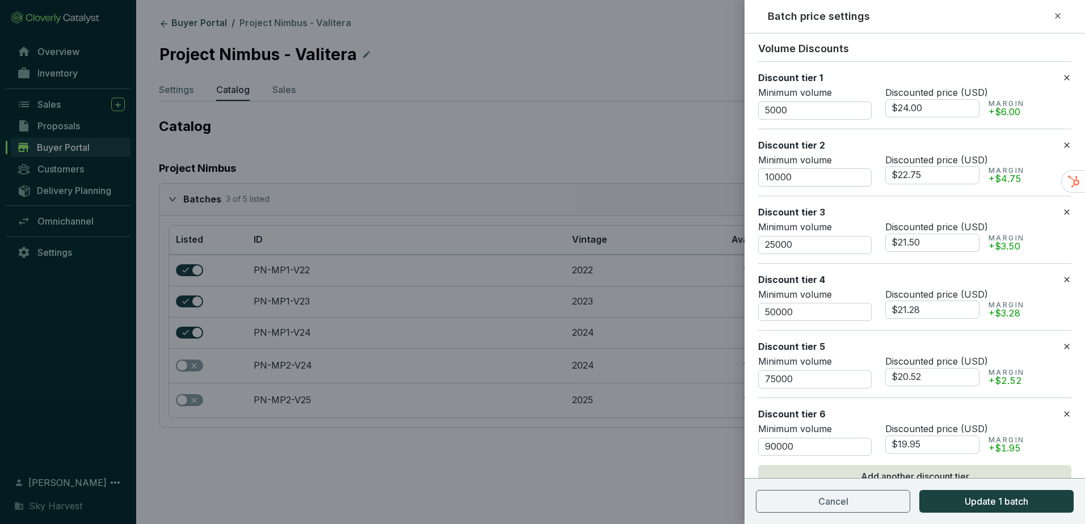
scroll to position [186, 0]
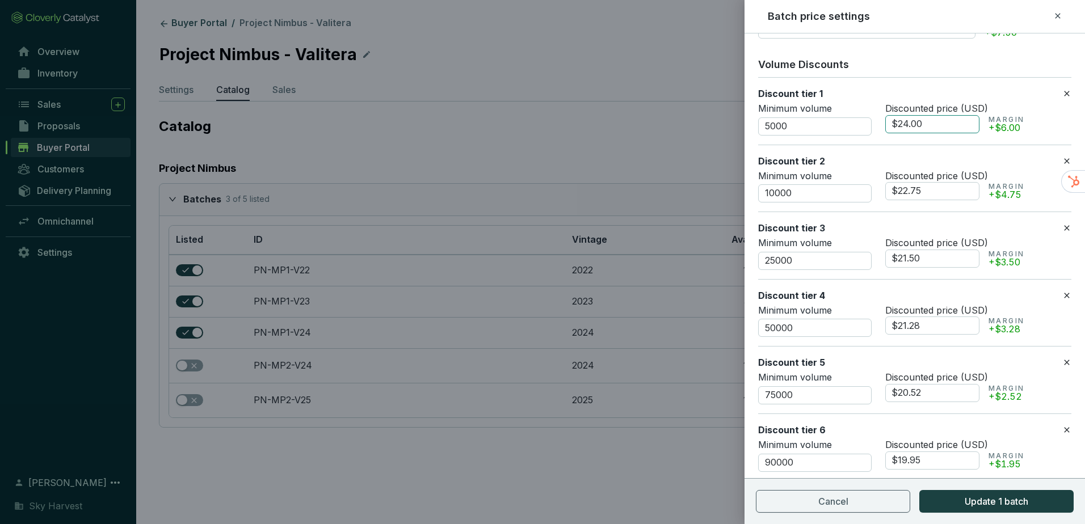
drag, startPoint x: 928, startPoint y: 125, endPoint x: 886, endPoint y: 119, distance: 43.0
click at [886, 119] on input "$24.00" at bounding box center [933, 124] width 94 height 18
type input "$24.75"
type input "$23.80"
type input "$22.44"
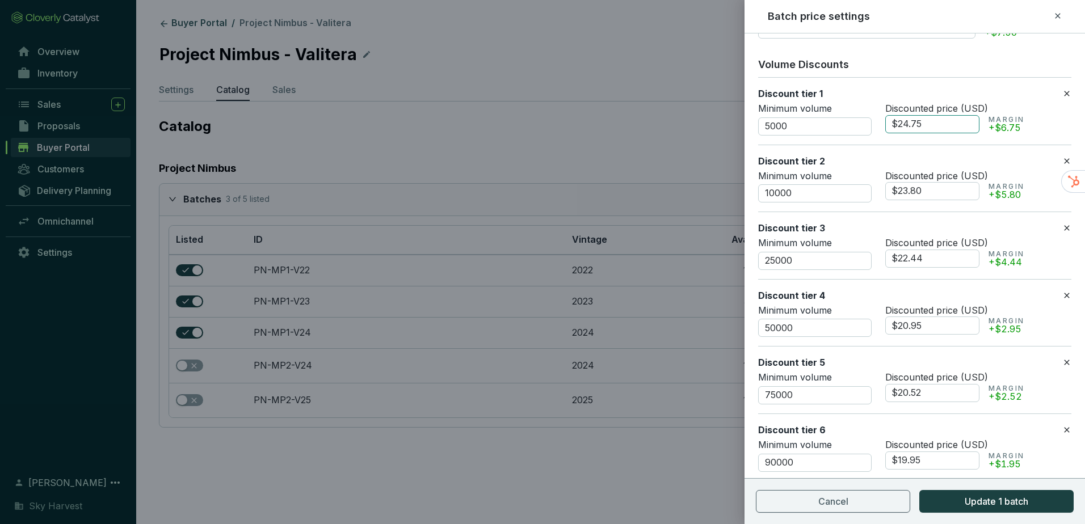
type input "$20.95"
type input "$20.52"
type input "$19.95"
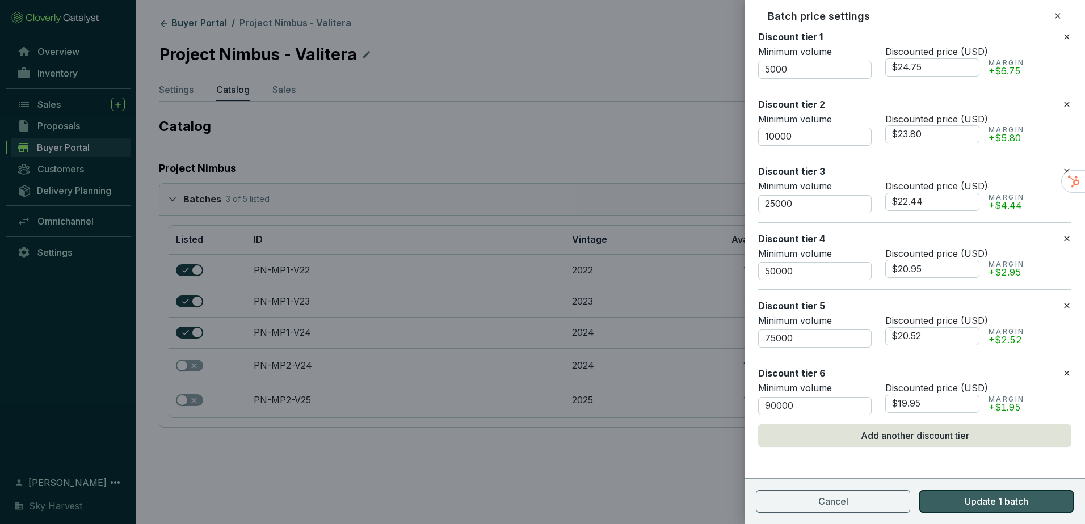
click at [976, 501] on span "Update 1 batch" at bounding box center [997, 502] width 64 height 14
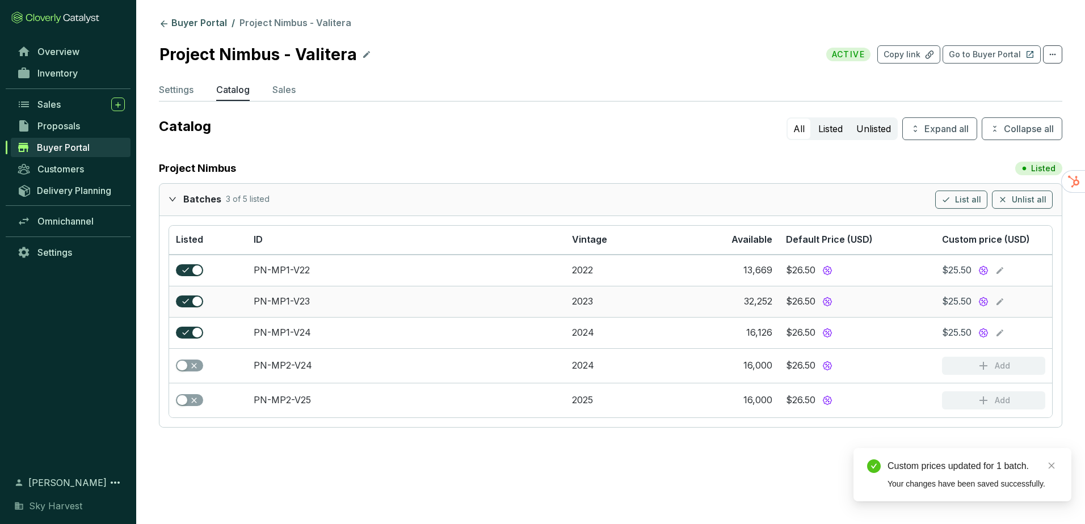
click at [1005, 303] on icon at bounding box center [1000, 302] width 9 height 14
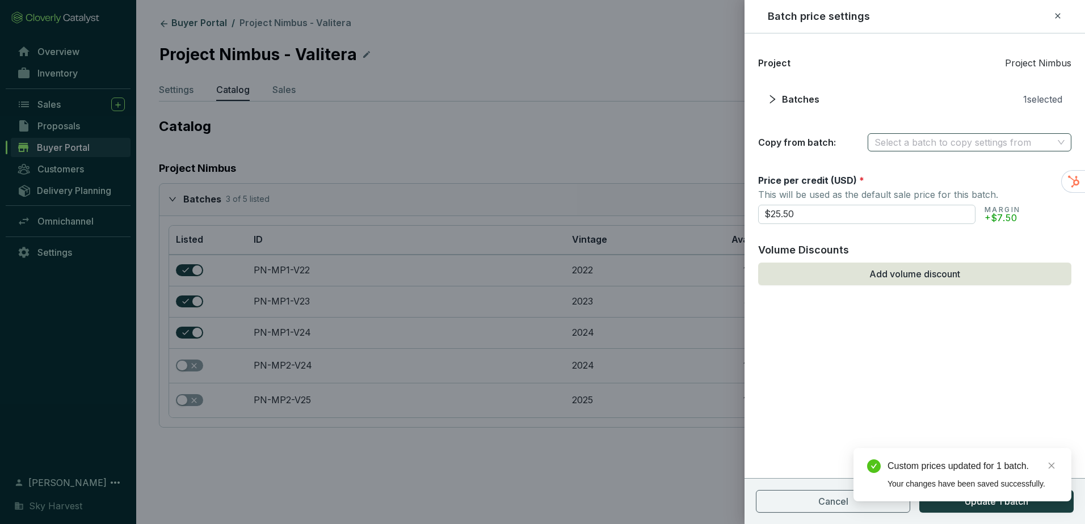
click at [938, 145] on input "search" at bounding box center [964, 142] width 179 height 17
click at [917, 168] on div "PN-MP1-V22" at bounding box center [968, 165] width 187 height 12
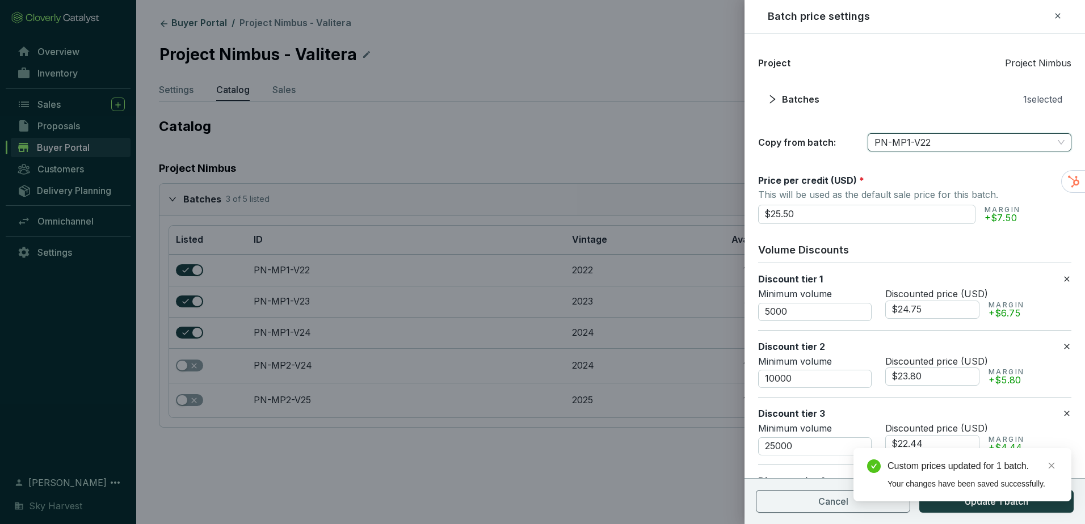
scroll to position [242, 0]
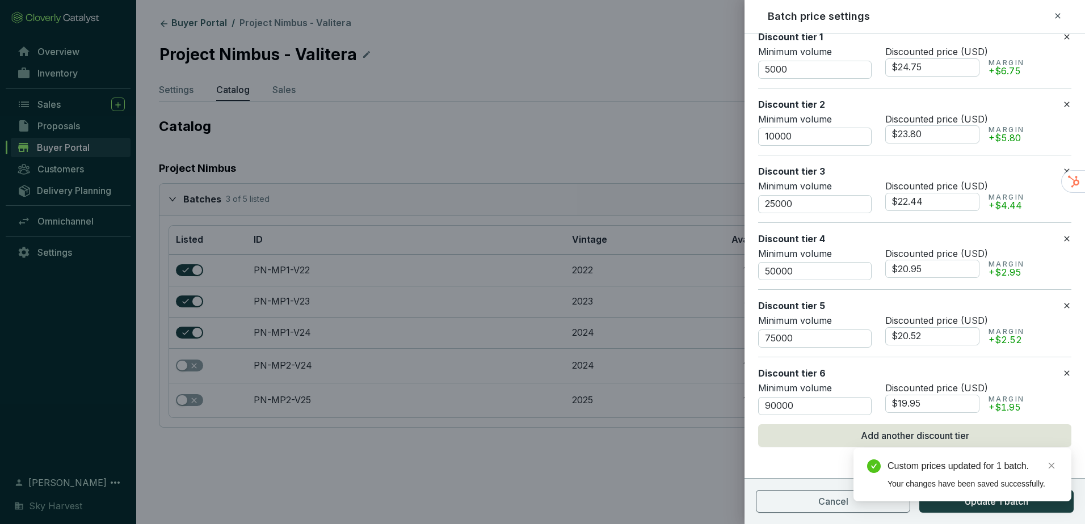
click at [960, 502] on div "Custom prices updated for 1 batch. Your changes have been saved successfully." at bounding box center [963, 474] width 218 height 53
click at [965, 502] on div "Custom prices updated for 1 batch. Your changes have been saved successfully." at bounding box center [963, 474] width 218 height 53
click at [1050, 469] on icon "close" at bounding box center [1052, 466] width 8 height 8
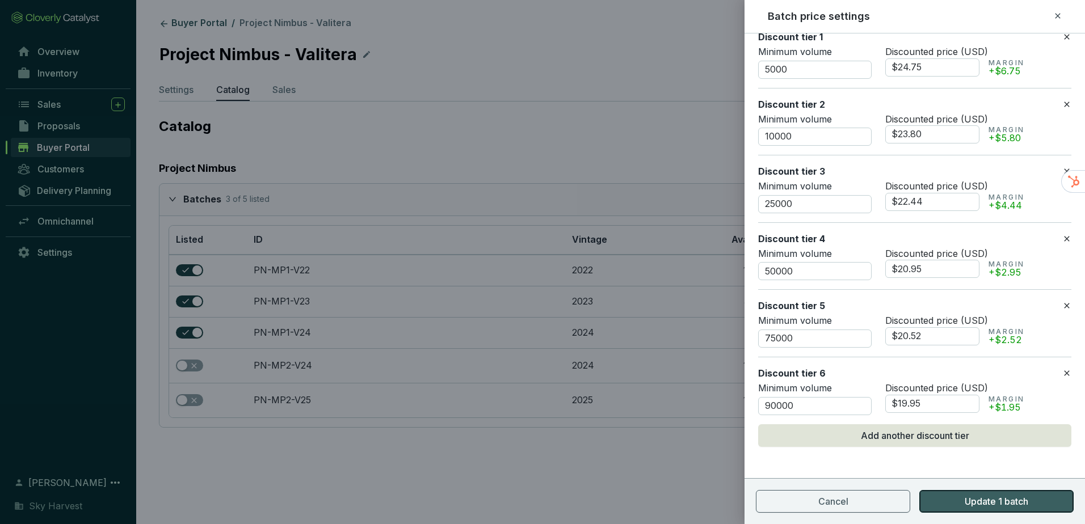
click at [974, 502] on span "Update 1 batch" at bounding box center [997, 502] width 64 height 14
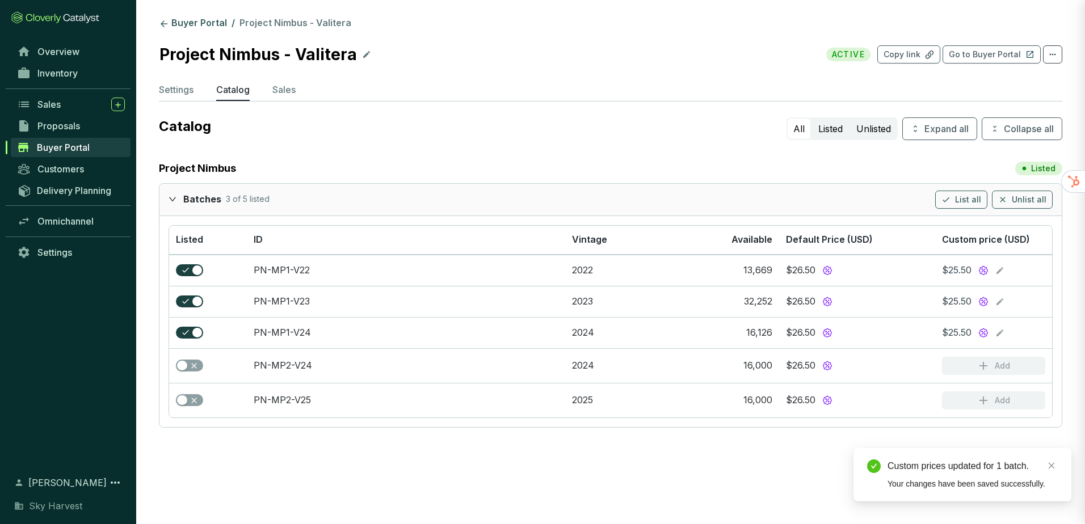
scroll to position [0, 0]
click at [1001, 331] on icon at bounding box center [1000, 333] width 9 height 14
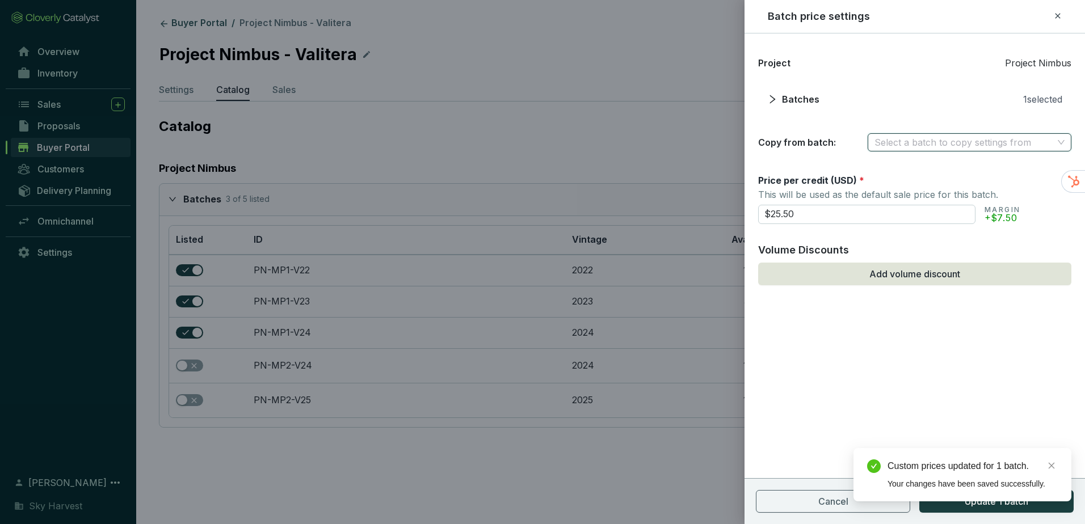
click at [1029, 142] on input "search" at bounding box center [964, 142] width 179 height 17
click at [951, 166] on div "PN-MP1-V22" at bounding box center [968, 165] width 187 height 12
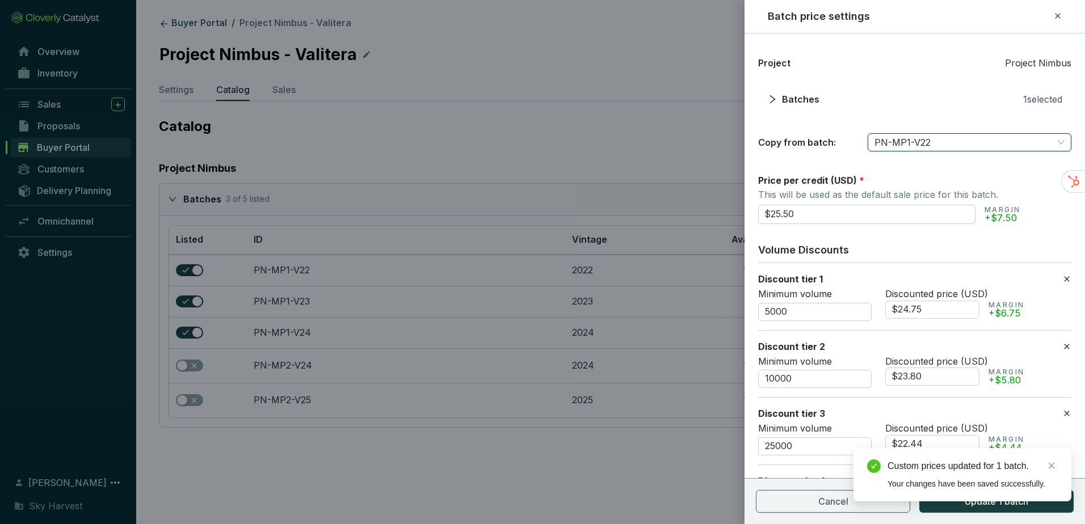
scroll to position [242, 0]
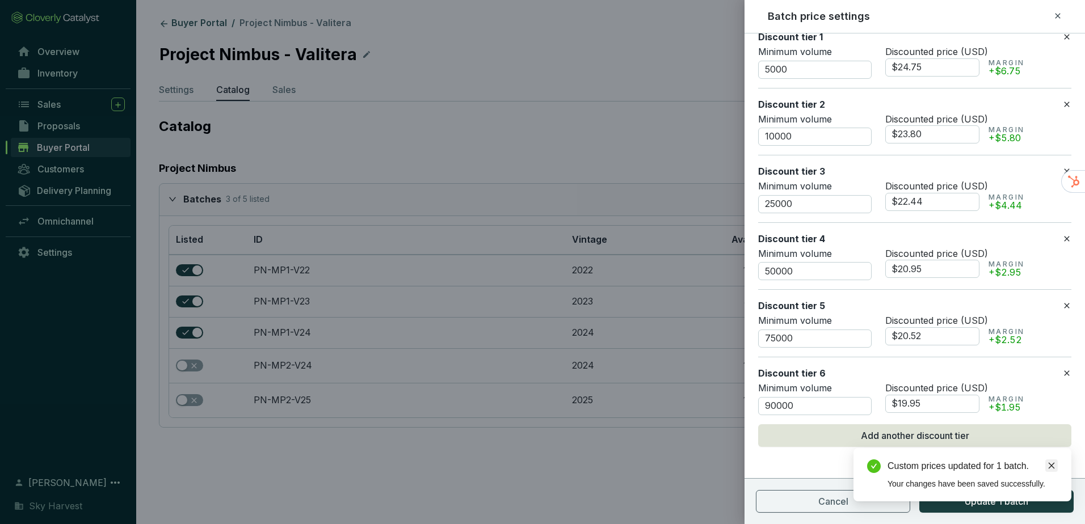
click at [1054, 465] on icon "close" at bounding box center [1052, 466] width 8 height 8
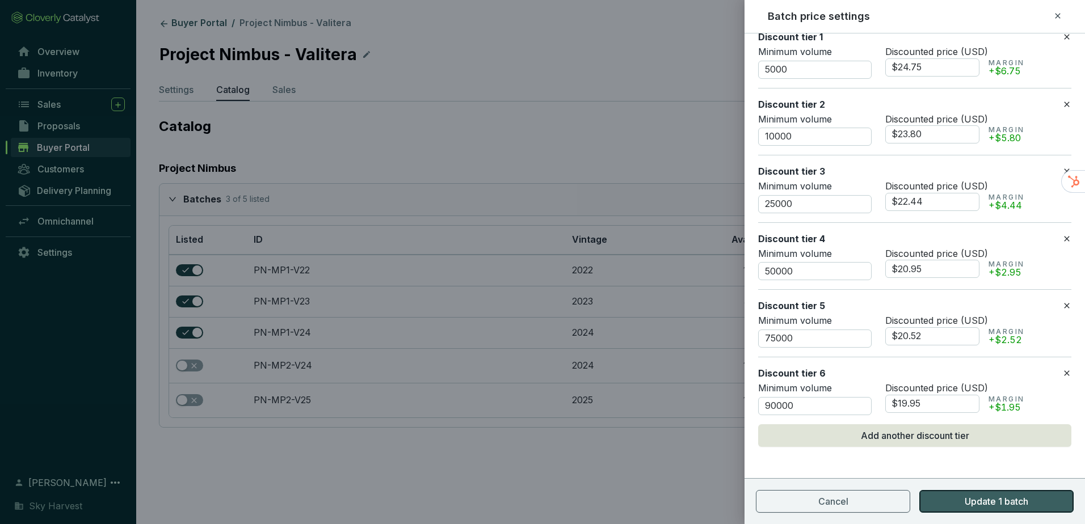
click at [1016, 501] on span "Update 1 batch" at bounding box center [997, 502] width 64 height 14
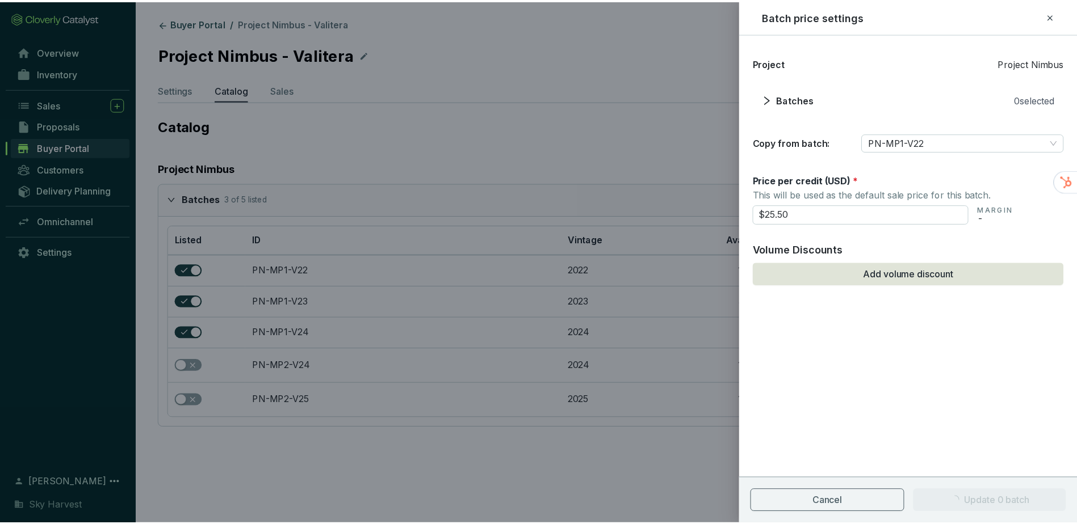
scroll to position [0, 0]
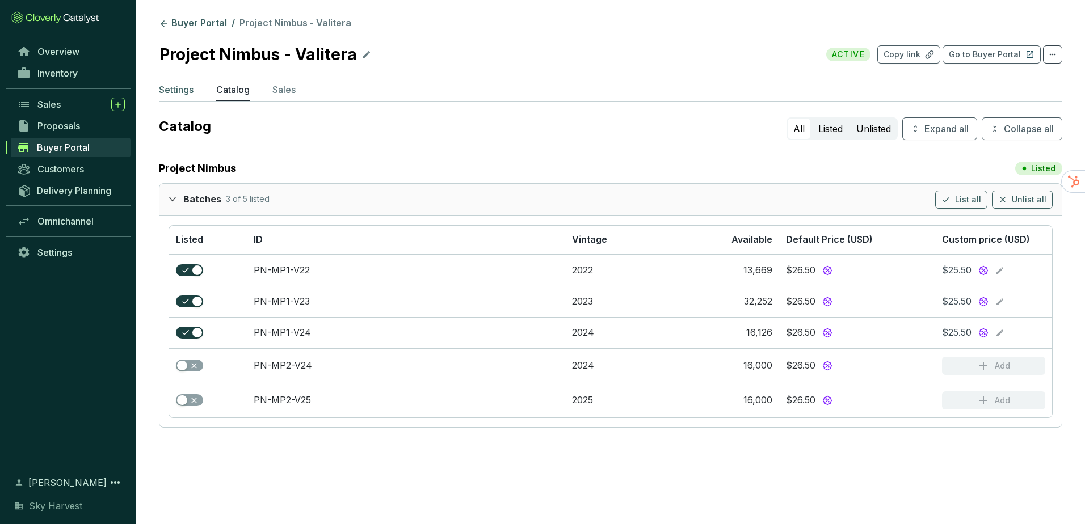
click at [183, 90] on p "Settings" at bounding box center [176, 90] width 35 height 14
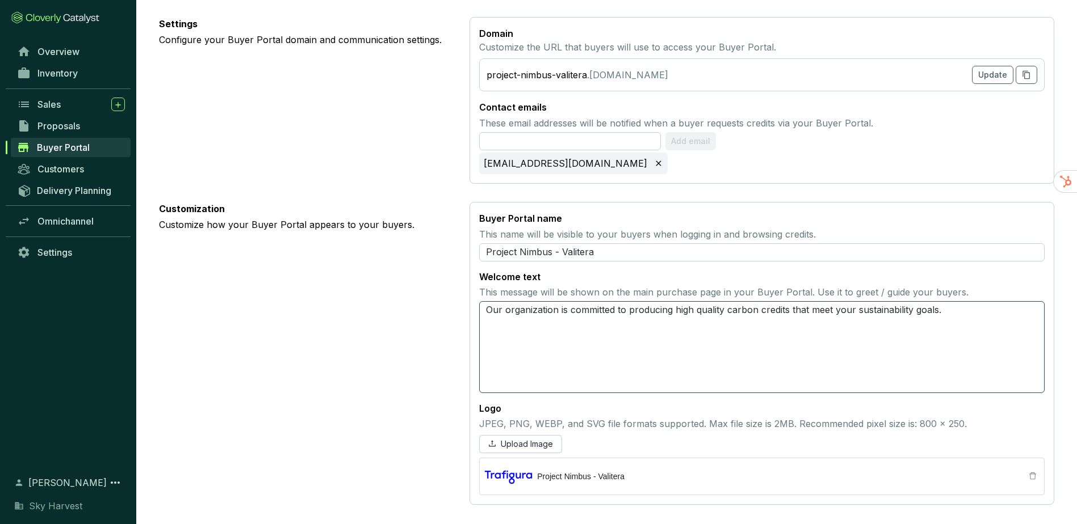
scroll to position [457, 0]
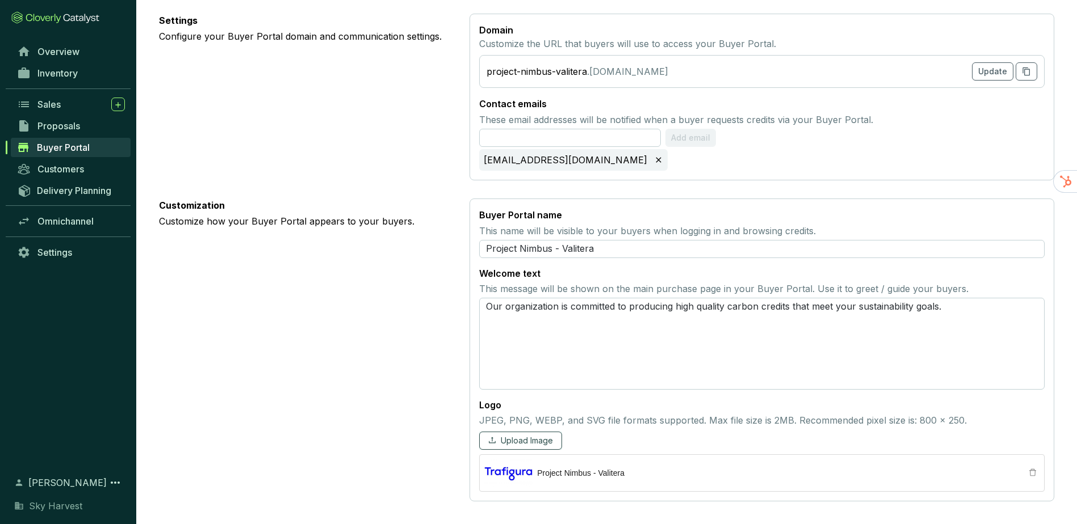
click at [519, 440] on span "Upload Image" at bounding box center [527, 440] width 52 height 11
click at [492, 308] on textarea "Our organization is committed to producing high quality carbon credits that mee…" at bounding box center [761, 344] width 565 height 92
drag, startPoint x: 493, startPoint y: 308, endPoint x: 542, endPoint y: 308, distance: 48.8
click at [542, 308] on textarea "Our organization is committed to producing high quality carbon credits that mee…" at bounding box center [761, 344] width 565 height 92
type textarea "W is committed to producing high quality carbon credits that meet your sustaina…"
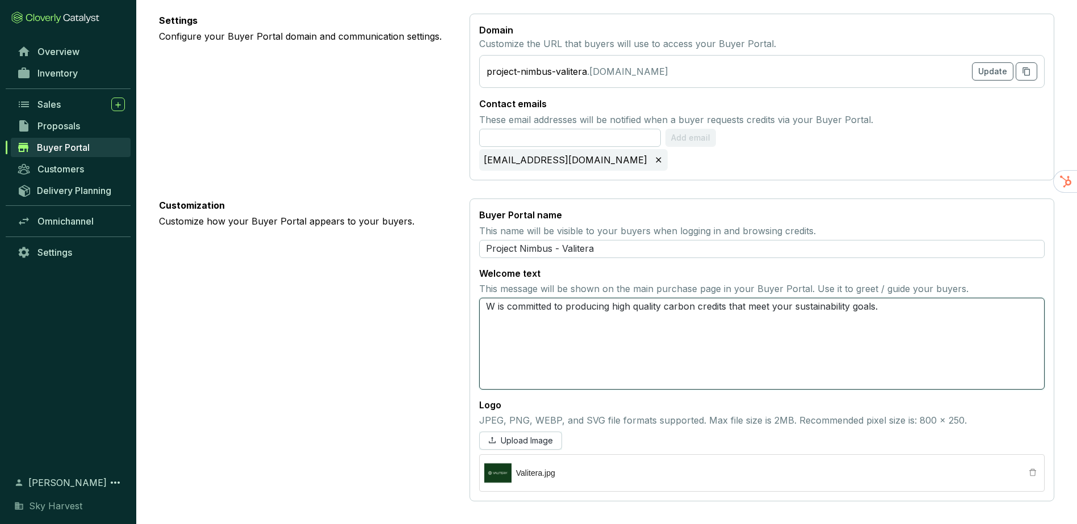
type textarea "We is committed to producing high quality carbon credits that meet your sustain…"
type textarea "We a is committed to producing high quality carbon credits that meet your susta…"
type textarea "We ar is committed to producing high quality carbon credits that meet your sust…"
type textarea "We are is committed to producing high quality carbon credits that meet your sus…"
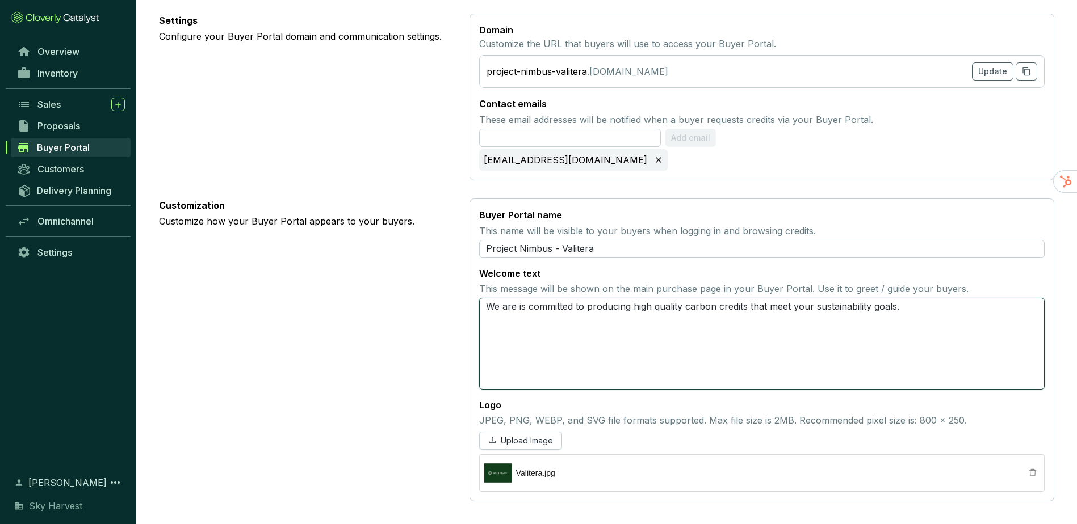
type textarea "We areis committed to producing high quality carbon credits that meet your sust…"
type textarea "We ares committed to producing high quality carbon credits that meet your susta…"
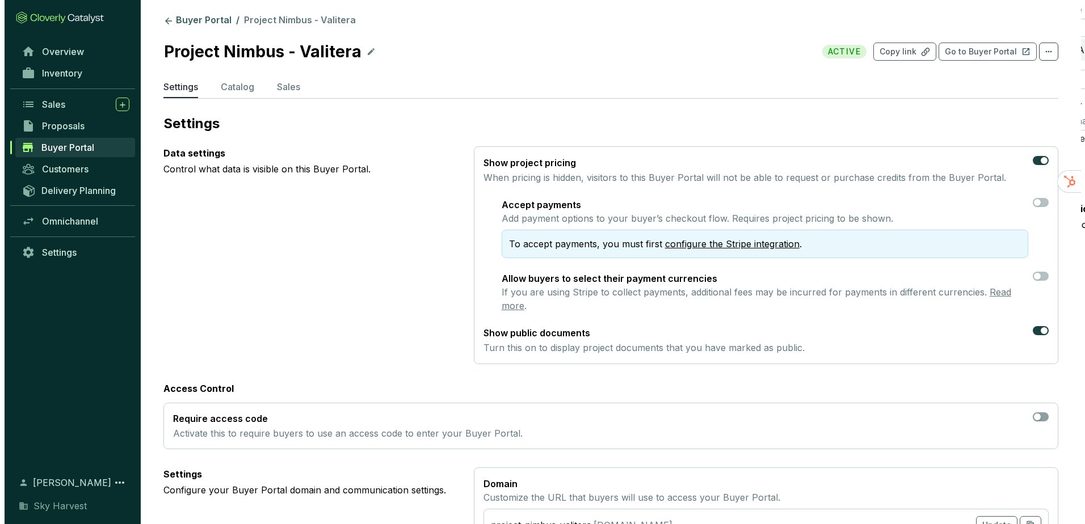
scroll to position [0, 0]
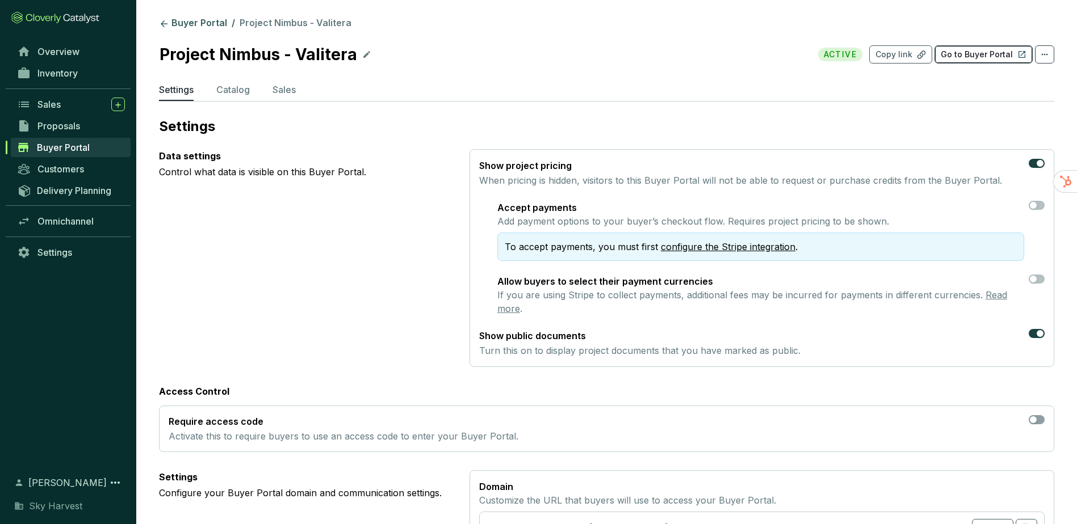
type textarea "We are committed to producing high quality carbon credits that meet your sustai…"
click at [961, 56] on p "Go to Buyer Portal" at bounding box center [977, 54] width 72 height 11
click at [68, 149] on span "Buyer Portal" at bounding box center [63, 147] width 53 height 11
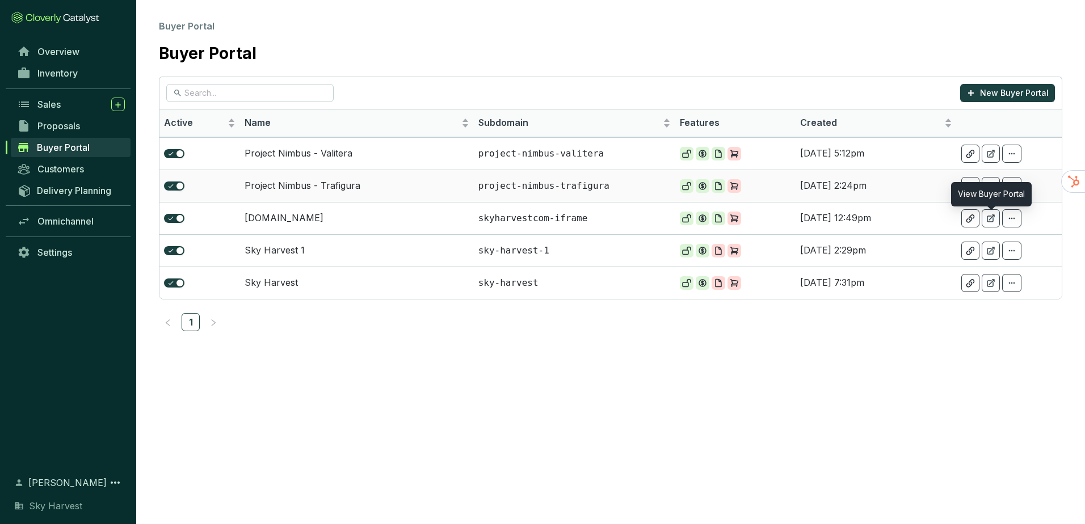
click at [988, 190] on icon at bounding box center [991, 186] width 9 height 9
click at [54, 58] on link "Overview" at bounding box center [70, 51] width 119 height 19
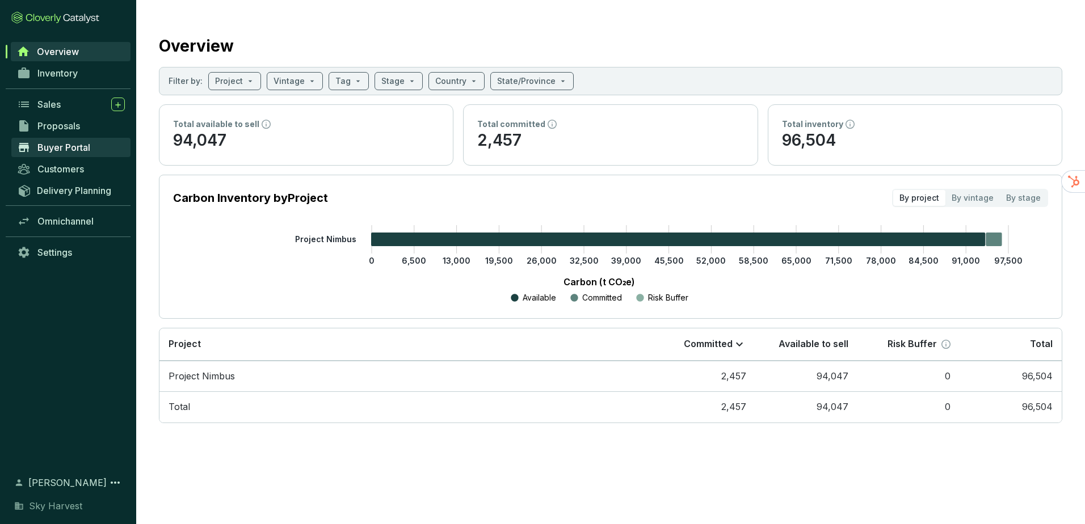
click at [61, 142] on span "Buyer Portal" at bounding box center [63, 147] width 53 height 11
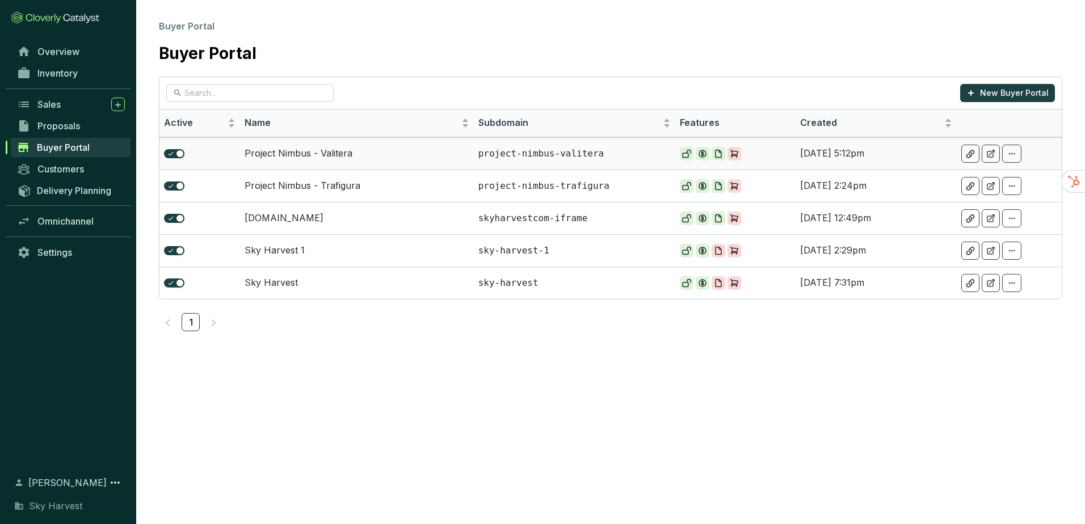
click at [972, 154] on icon at bounding box center [970, 153] width 7 height 7
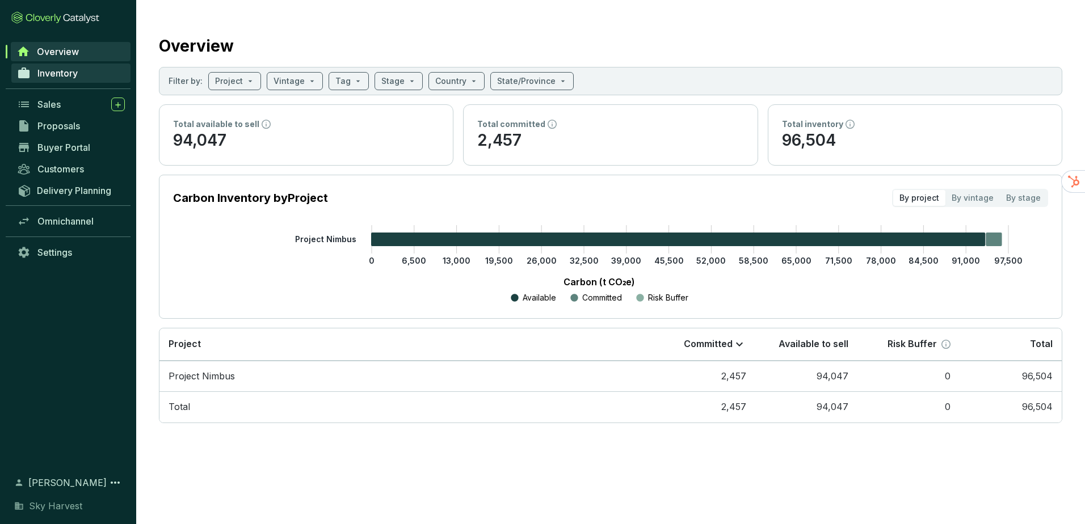
click at [65, 69] on span "Inventory" at bounding box center [57, 73] width 40 height 11
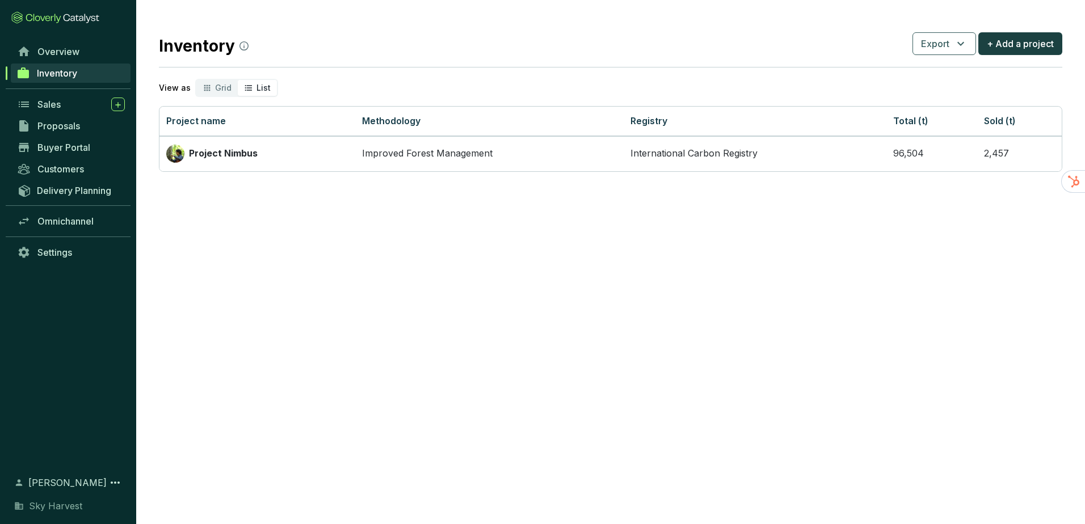
click at [251, 87] on div "List" at bounding box center [257, 88] width 39 height 16
click at [238, 80] on input "List" at bounding box center [238, 80] width 0 height 0
click at [211, 92] on div "Grid" at bounding box center [216, 88] width 41 height 16
click at [196, 80] on input "Grid" at bounding box center [196, 80] width 0 height 0
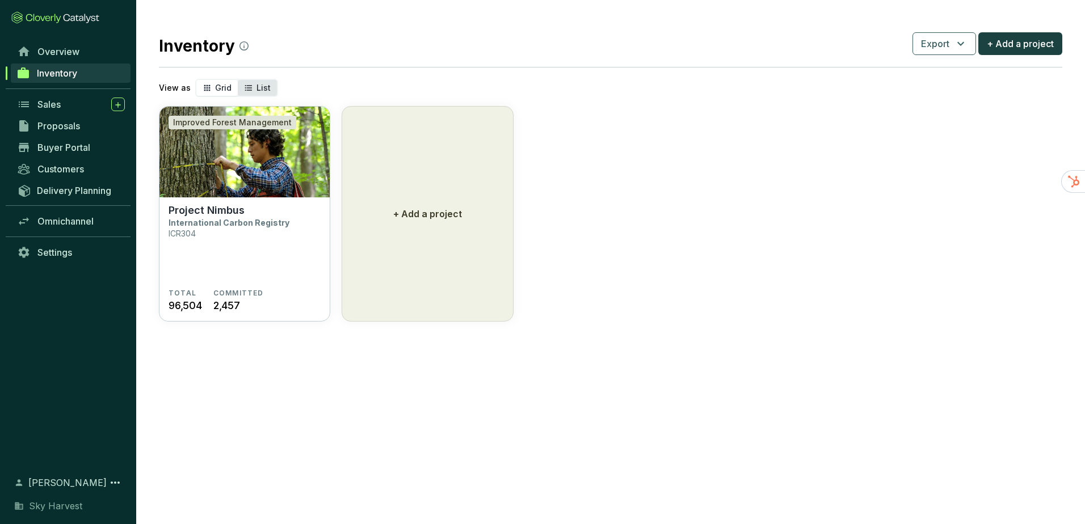
click at [257, 92] on span "List" at bounding box center [264, 88] width 14 height 10
click at [238, 80] on input "List" at bounding box center [238, 80] width 0 height 0
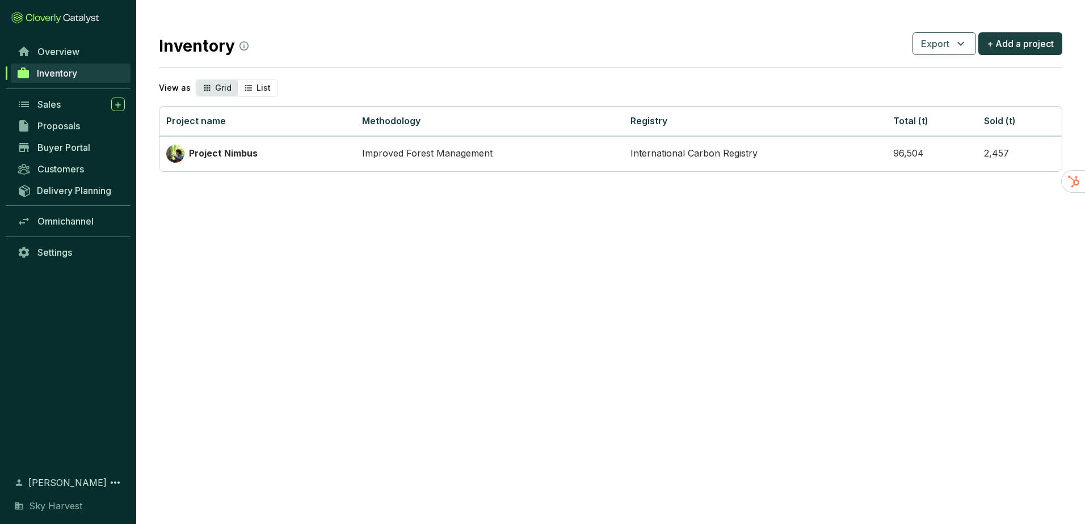
click at [217, 89] on span "Grid" at bounding box center [223, 88] width 16 height 10
click at [196, 80] on input "Grid" at bounding box center [196, 80] width 0 height 0
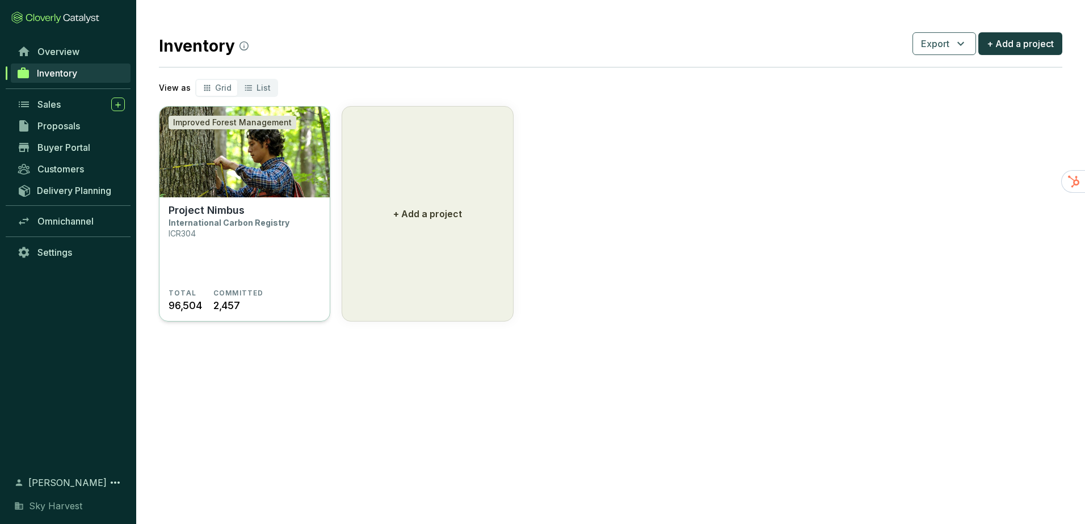
click at [238, 166] on img at bounding box center [245, 152] width 170 height 91
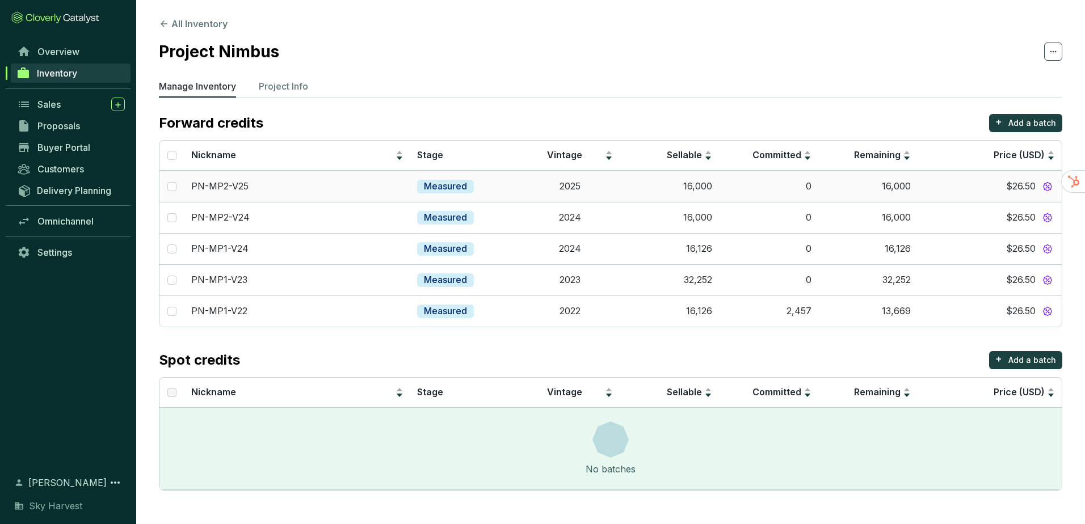
click at [1041, 183] on div at bounding box center [1047, 186] width 15 height 15
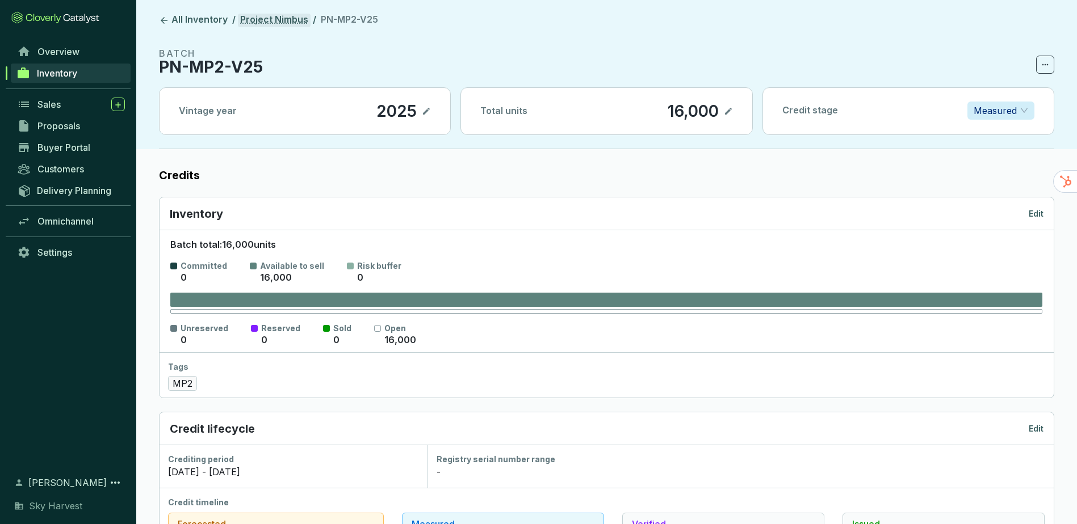
click at [274, 19] on link "Project Nimbus" at bounding box center [274, 21] width 73 height 14
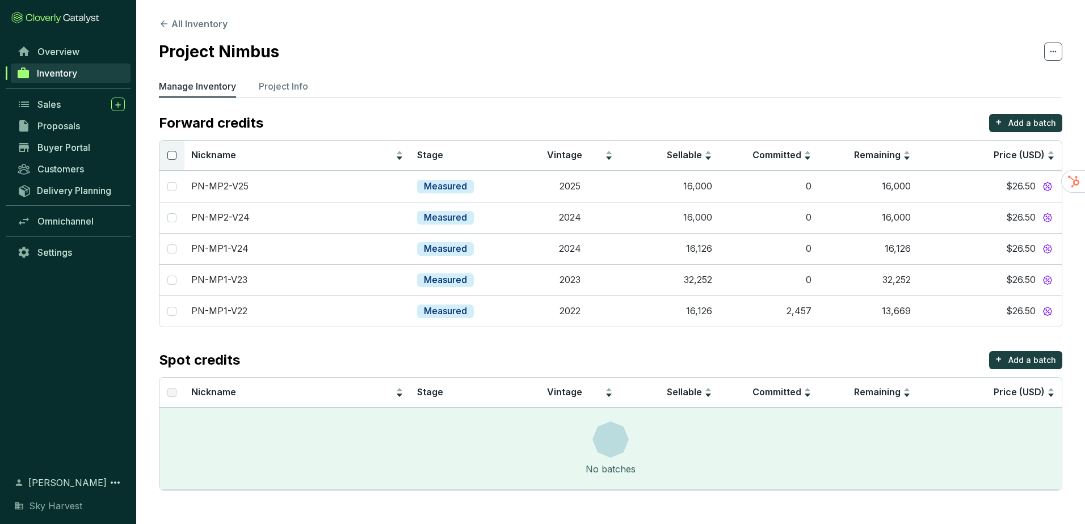
click at [175, 155] on input "Select all" at bounding box center [171, 155] width 9 height 9
checkbox input "true"
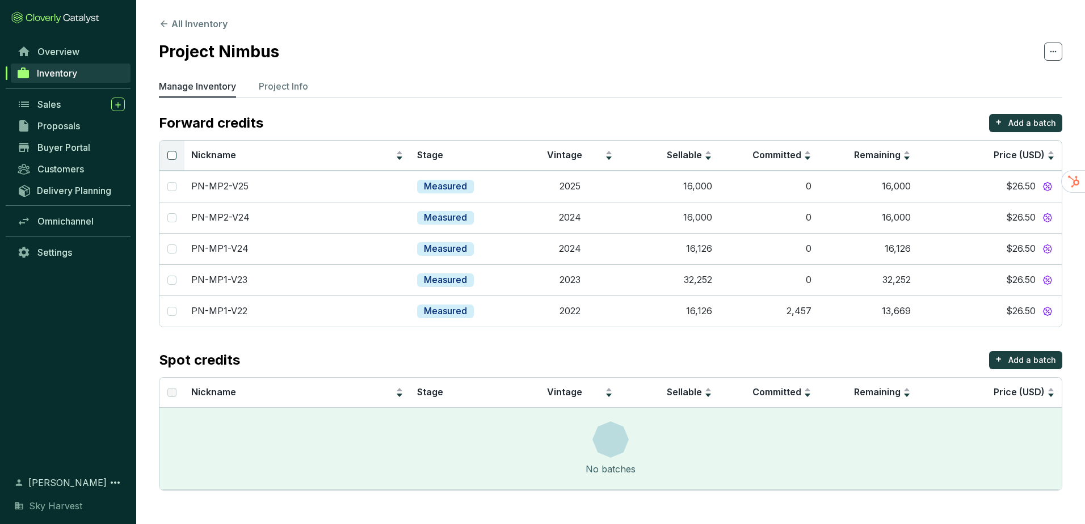
checkbox input "true"
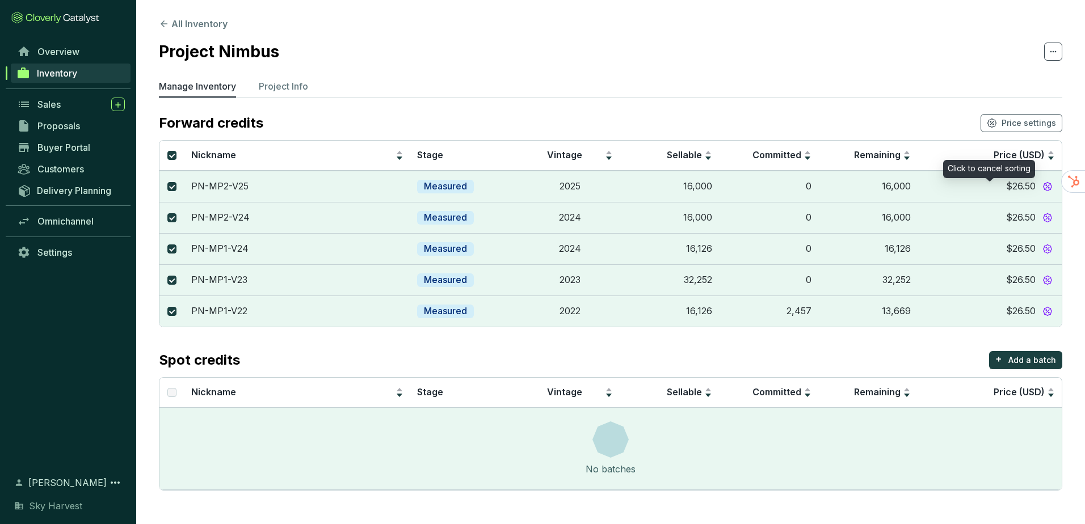
click at [1002, 160] on div "Click to cancel sorting" at bounding box center [989, 169] width 92 height 18
click at [1016, 120] on span "Price settings" at bounding box center [1029, 123] width 54 height 11
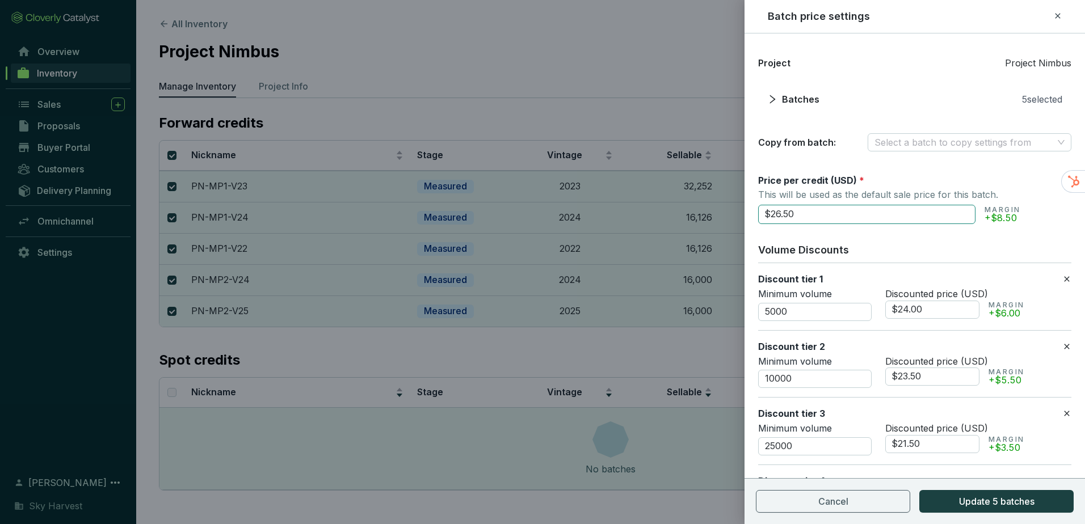
click at [779, 213] on input "$26.50" at bounding box center [866, 214] width 217 height 19
type input "$25.50"
drag, startPoint x: 921, startPoint y: 309, endPoint x: 912, endPoint y: 308, distance: 9.1
click at [912, 308] on input "$24.00" at bounding box center [933, 310] width 94 height 18
type input "$24.75"
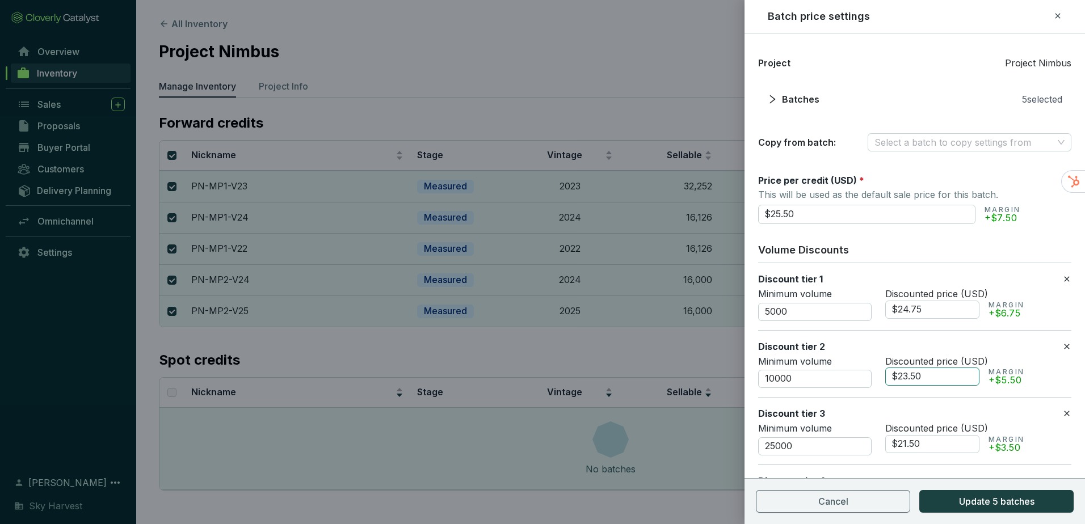
drag, startPoint x: 931, startPoint y: 375, endPoint x: 911, endPoint y: 373, distance: 20.6
click at [911, 373] on input "$23.50" at bounding box center [933, 377] width 94 height 18
type input "$23.80"
drag, startPoint x: 925, startPoint y: 440, endPoint x: 825, endPoint y: 429, distance: 100.5
click at [825, 429] on div "Minimum volume 25000 Discounted price (USD) $21.50 MARGIN +$3.50" at bounding box center [914, 439] width 313 height 33
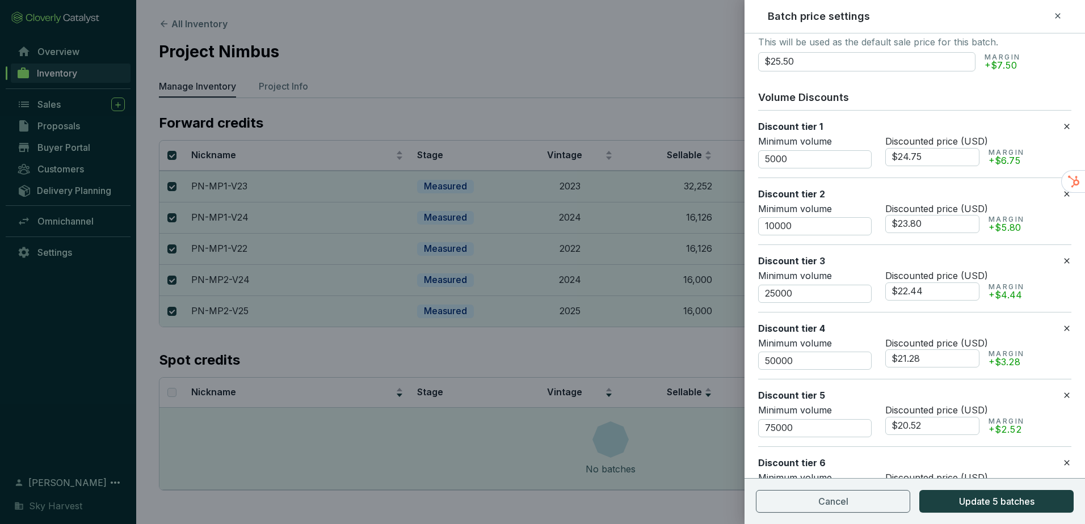
scroll to position [227, 0]
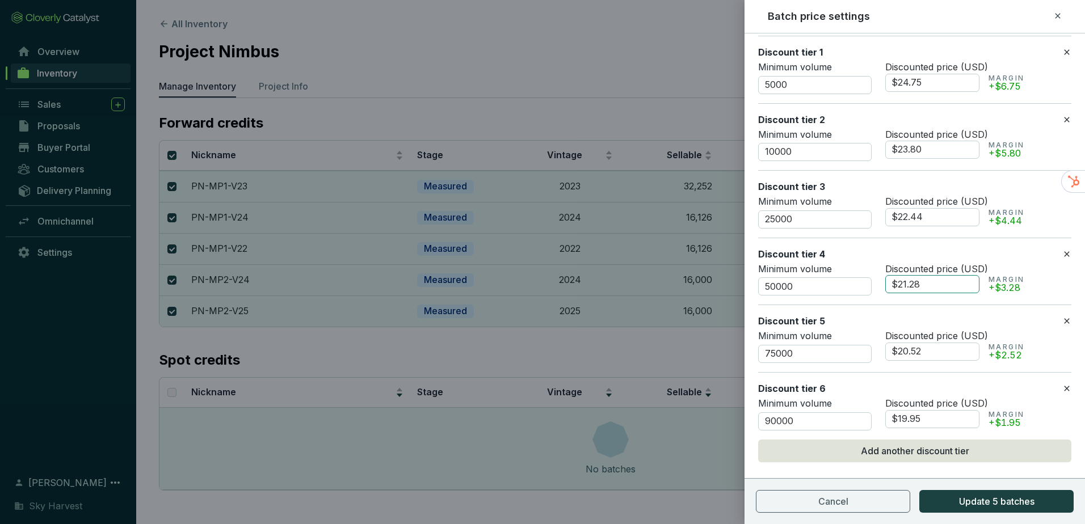
type input "$22.44"
drag, startPoint x: 925, startPoint y: 283, endPoint x: 844, endPoint y: 275, distance: 82.1
click at [851, 278] on div "Minimum volume 50000 Discounted price (USD) $21.28 MARGIN +$3.28" at bounding box center [914, 279] width 313 height 33
type input "$20.95"
drag, startPoint x: 925, startPoint y: 350, endPoint x: 865, endPoint y: 351, distance: 60.2
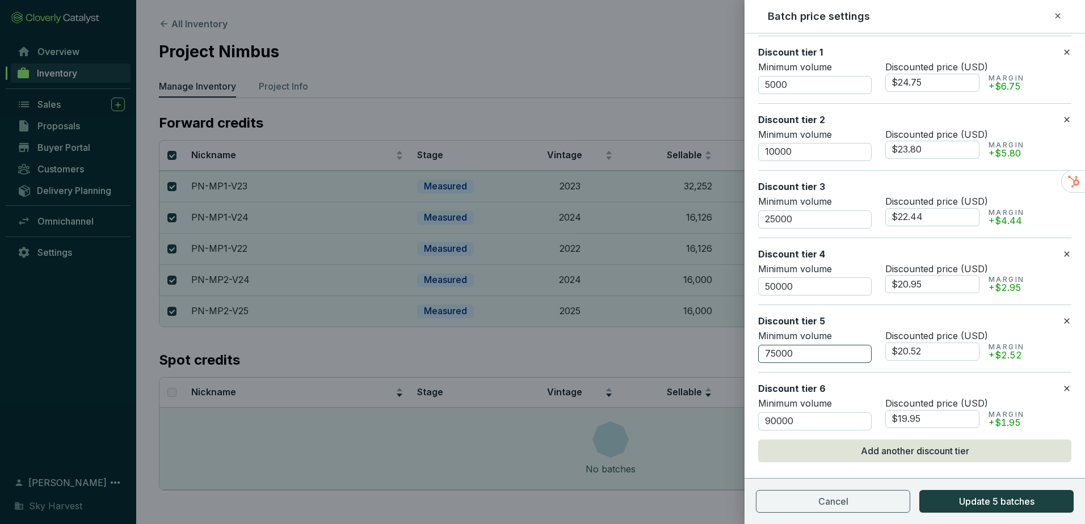
click at [865, 351] on div "Minimum volume 75000 Discounted price (USD) $20.52 MARGIN +$2.52" at bounding box center [914, 346] width 313 height 33
type input "$20.52"
drag, startPoint x: 925, startPoint y: 418, endPoint x: 870, endPoint y: 419, distance: 55.1
click at [870, 419] on div "Minimum volume 90000 Discounted price (USD) $19.95 MARGIN +$1.95" at bounding box center [914, 414] width 313 height 33
click at [1040, 420] on section "$19.95 MARGIN +$1.95" at bounding box center [964, 419] width 157 height 18
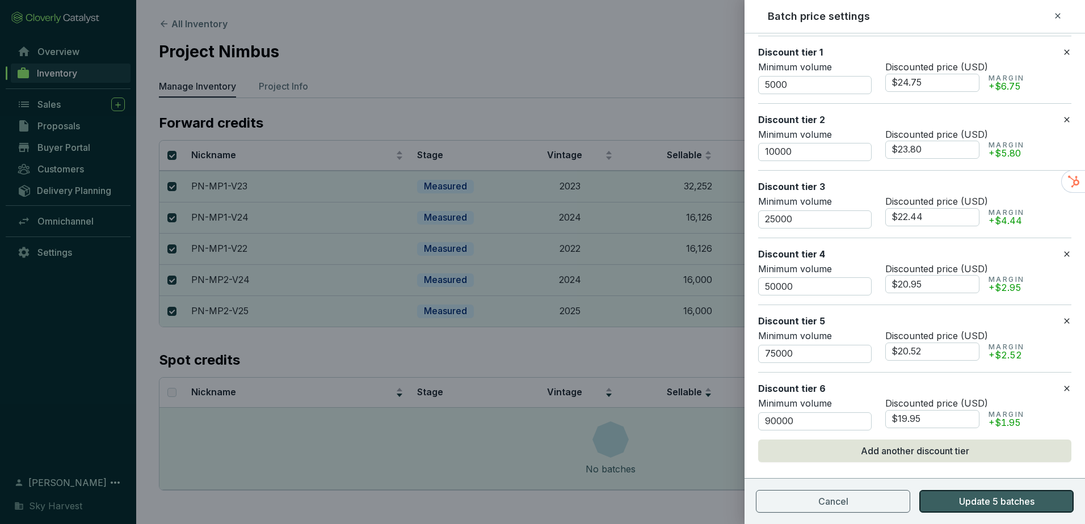
click at [991, 498] on span "Update 5 batches" at bounding box center [996, 502] width 75 height 14
checkbox input "false"
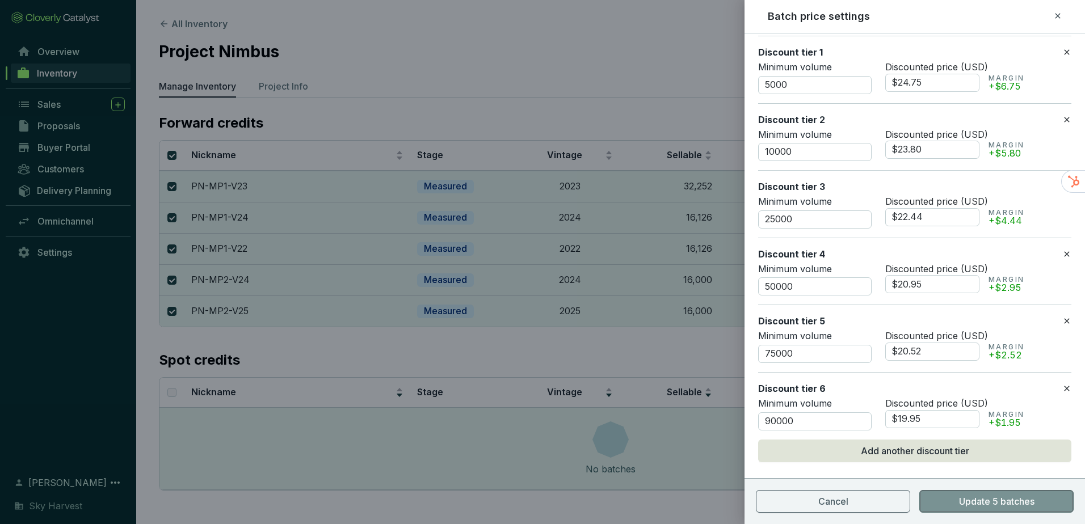
checkbox input "false"
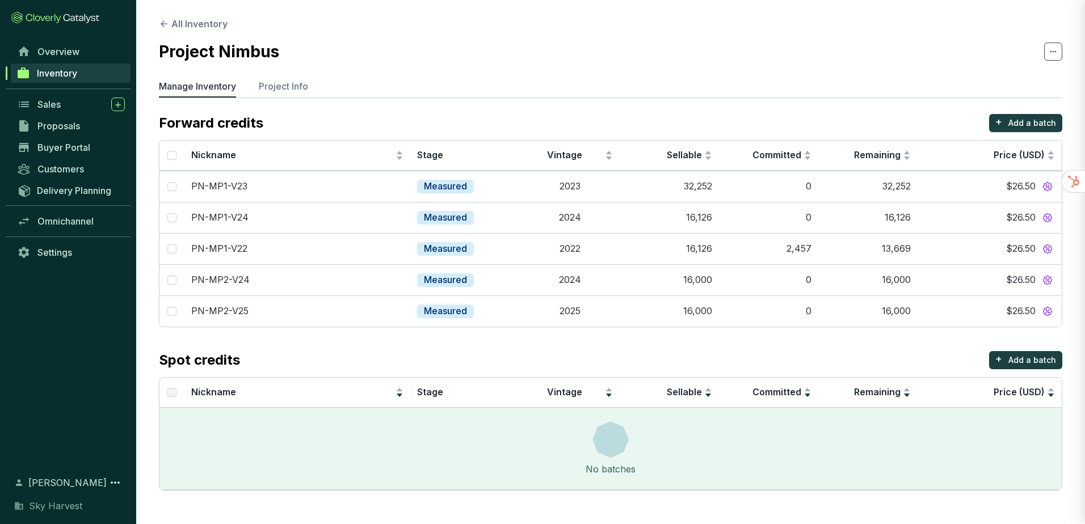
scroll to position [0, 0]
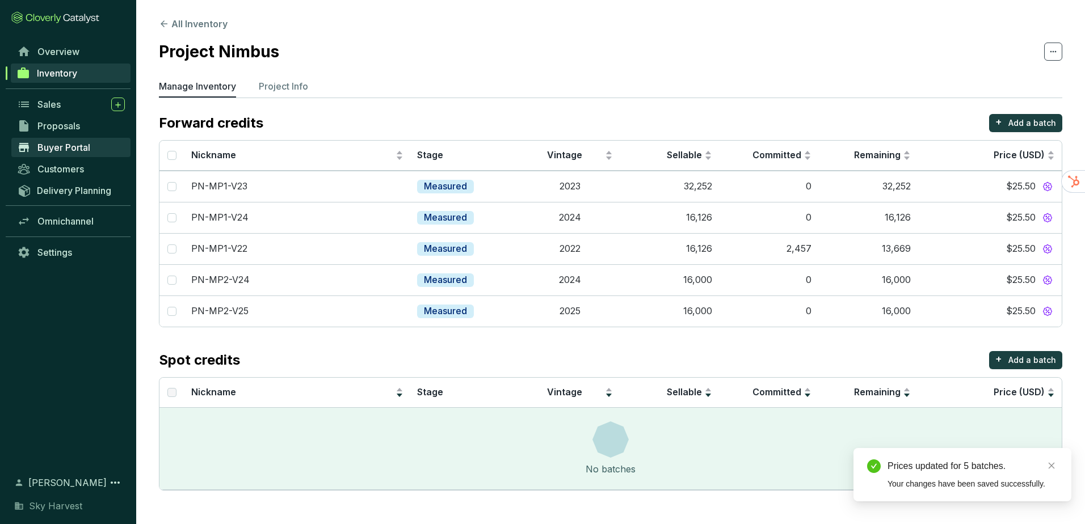
click at [44, 145] on span "Buyer Portal" at bounding box center [63, 147] width 53 height 11
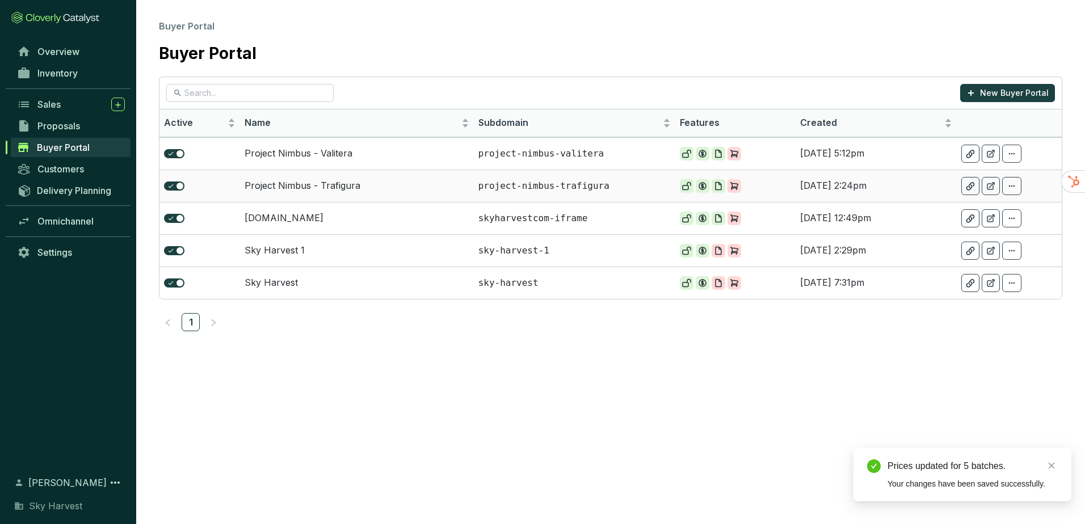
click at [359, 186] on td "Project Nimbus - Trafigura" at bounding box center [357, 186] width 234 height 32
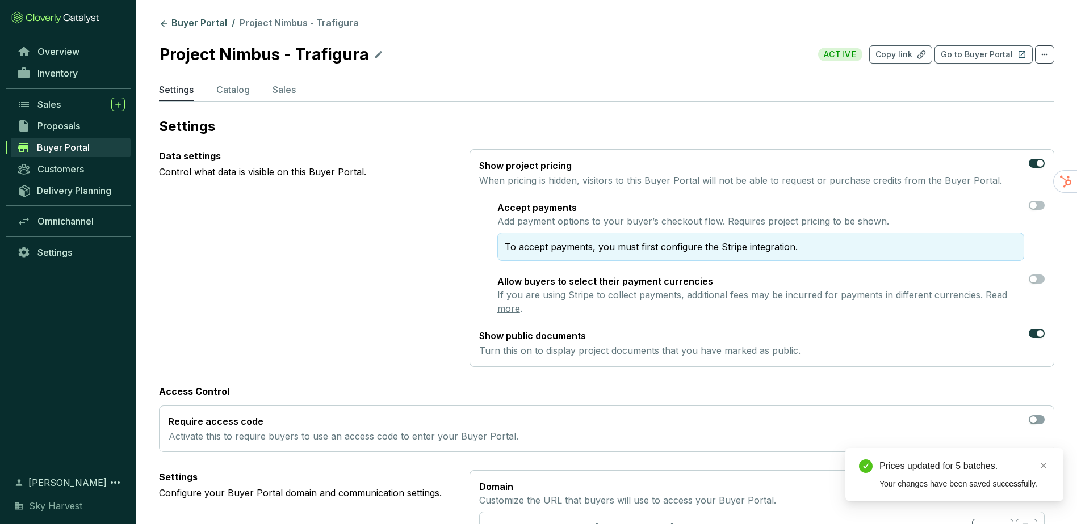
click at [236, 78] on section "Buyer Portal / Project Nimbus - Trafigura Project Nimbus - Trafigura ACTIVE Cop…" at bounding box center [606, 490] width 941 height 981
click at [236, 89] on p "Catalog" at bounding box center [232, 90] width 33 height 14
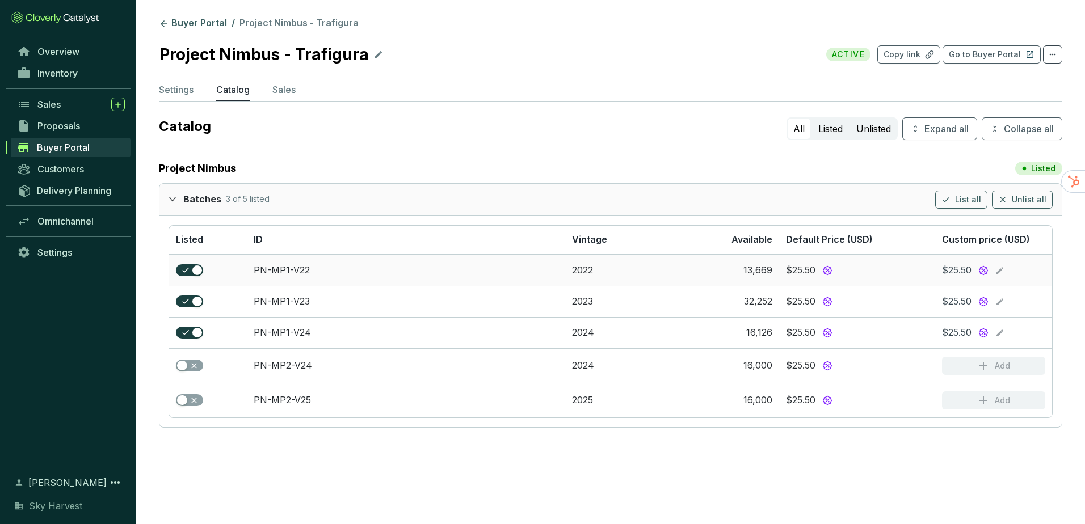
click at [1003, 270] on icon at bounding box center [1000, 271] width 9 height 14
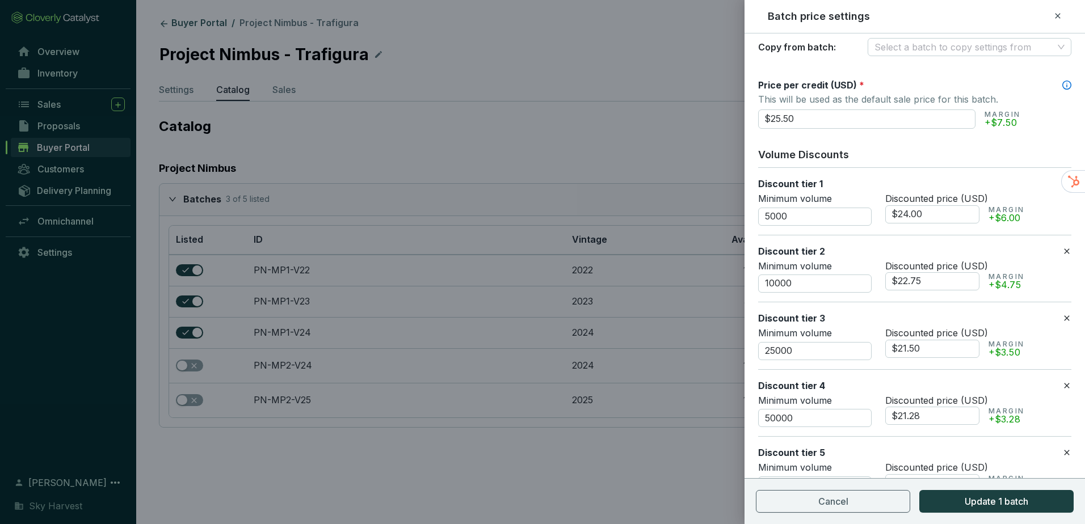
scroll to position [114, 0]
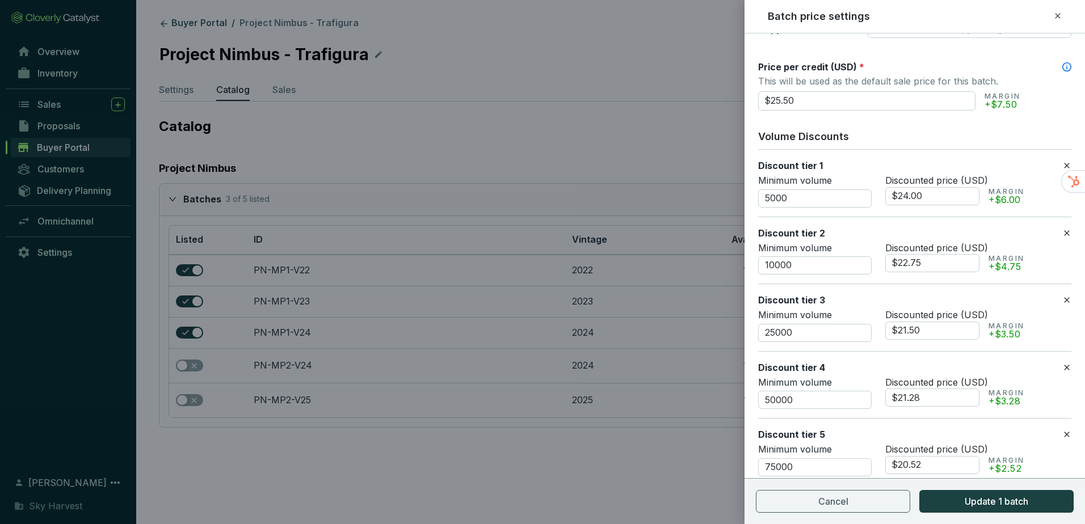
drag, startPoint x: 925, startPoint y: 197, endPoint x: 876, endPoint y: 194, distance: 48.9
click at [876, 194] on div "Minimum volume 5000 Discounted price (USD) $24.00 MARGIN +$6.00" at bounding box center [914, 191] width 313 height 33
type input "$24.75"
type input "$23.80"
type input "$22.44"
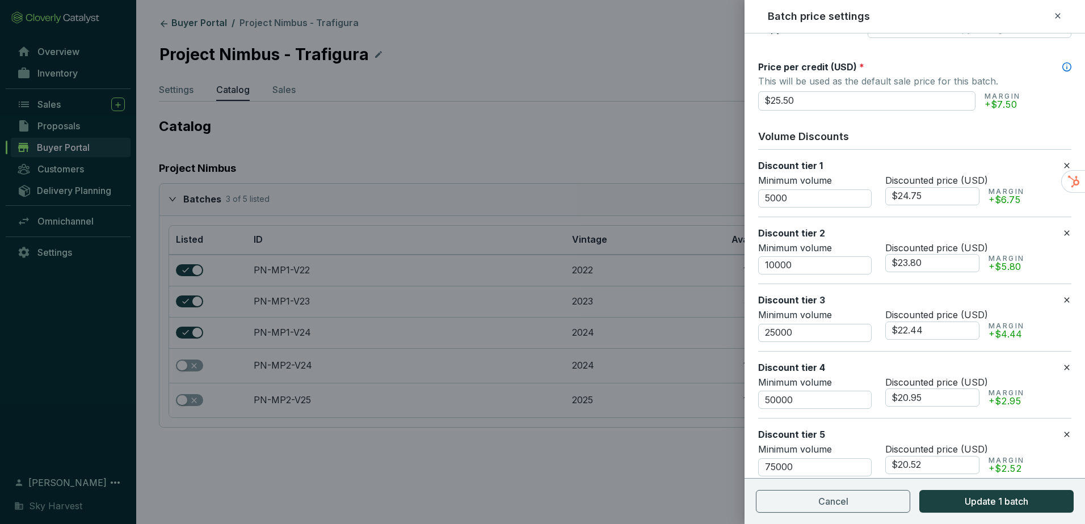
type input "$20.95"
type input "$20.52"
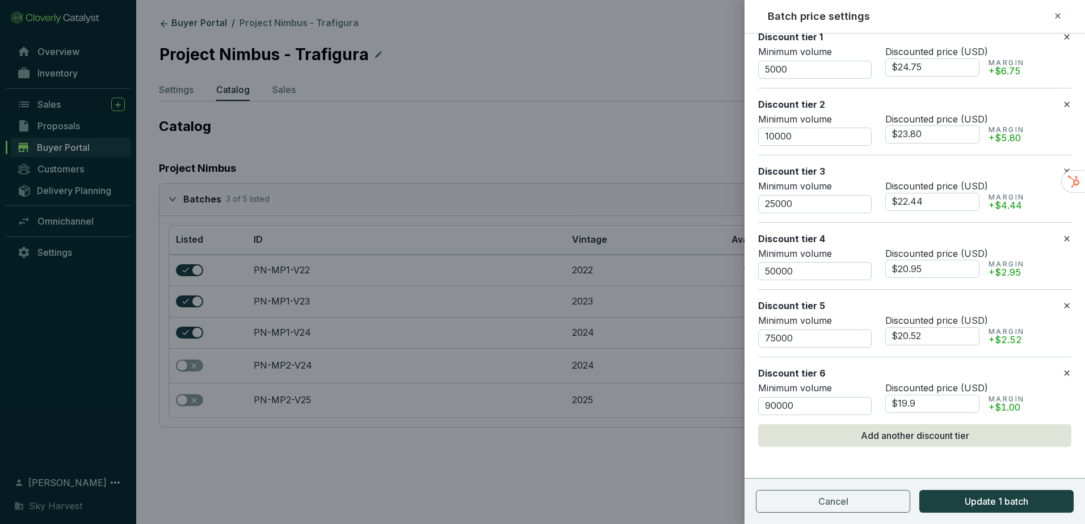
type input "$19.95"
click at [969, 514] on section "Cancel Update 1 batch" at bounding box center [915, 502] width 341 height 46
click at [970, 506] on span "Update 1 batch" at bounding box center [997, 502] width 64 height 14
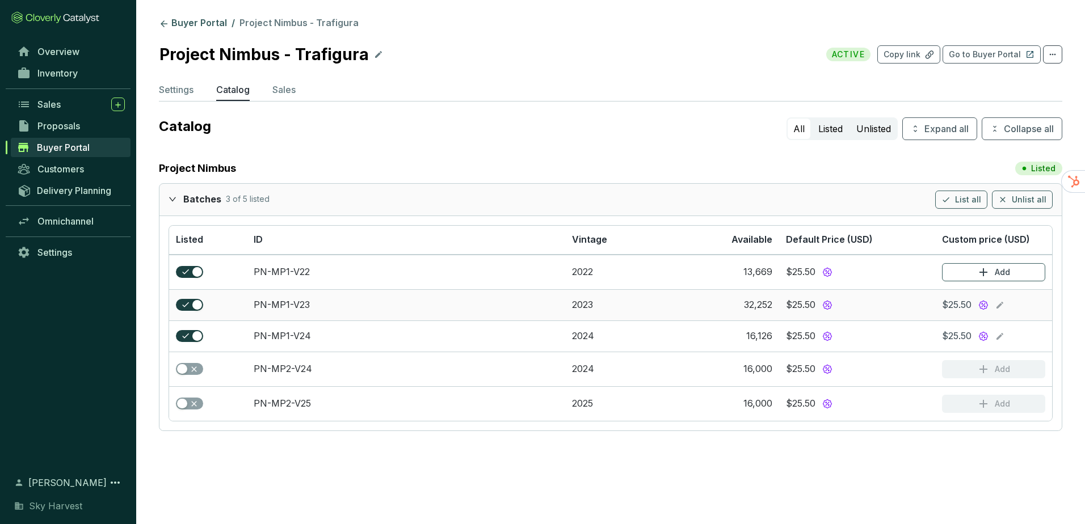
click at [1001, 303] on icon at bounding box center [1000, 306] width 9 height 14
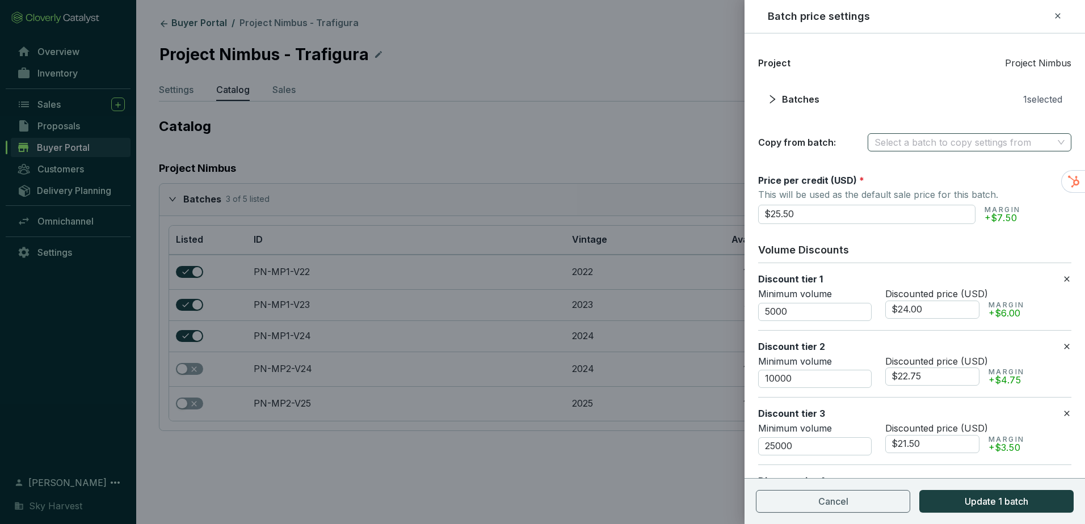
click at [913, 145] on input "search" at bounding box center [964, 142] width 179 height 17
click at [909, 163] on div "PN-MP1-V22" at bounding box center [964, 165] width 179 height 12
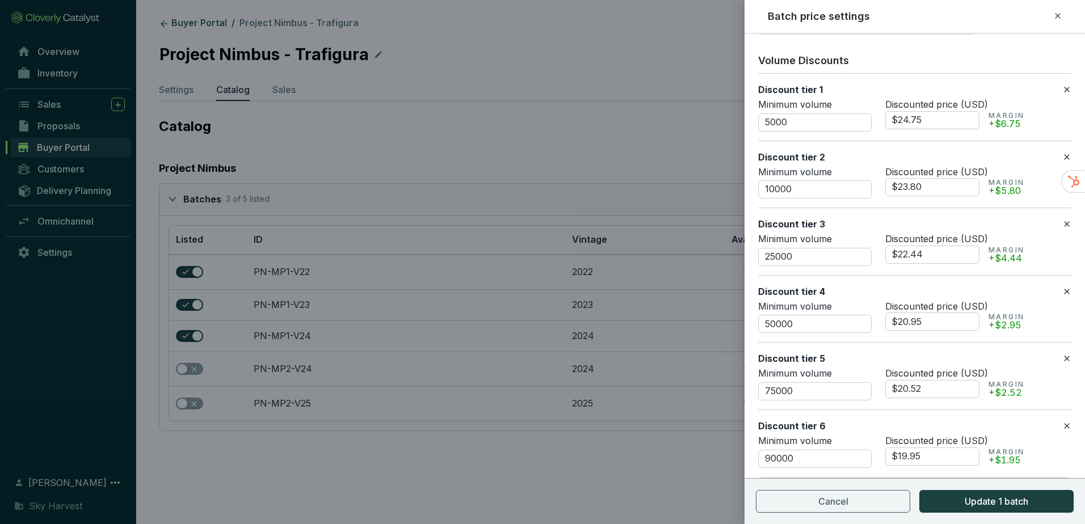
scroll to position [242, 0]
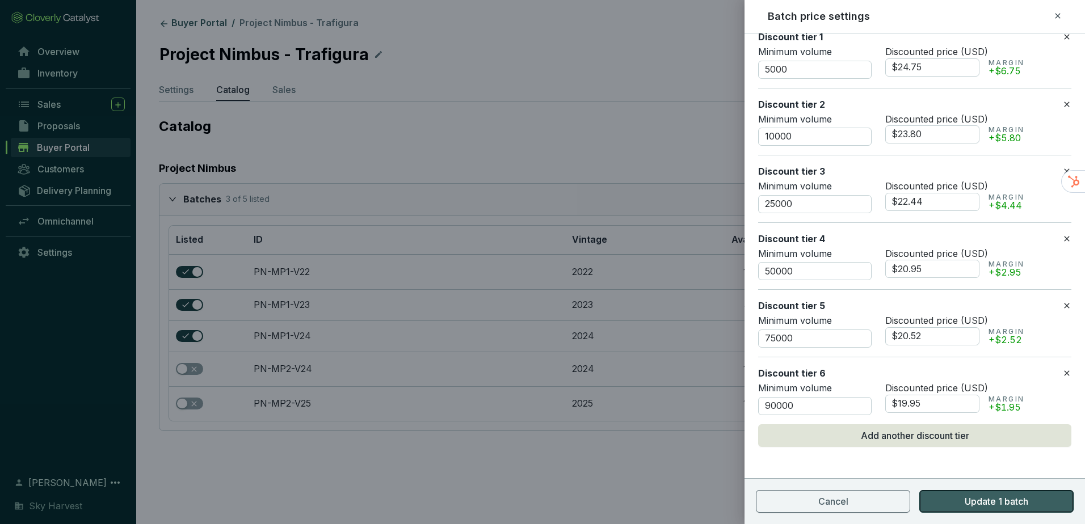
click at [990, 503] on span "Update 1 batch" at bounding box center [997, 502] width 64 height 14
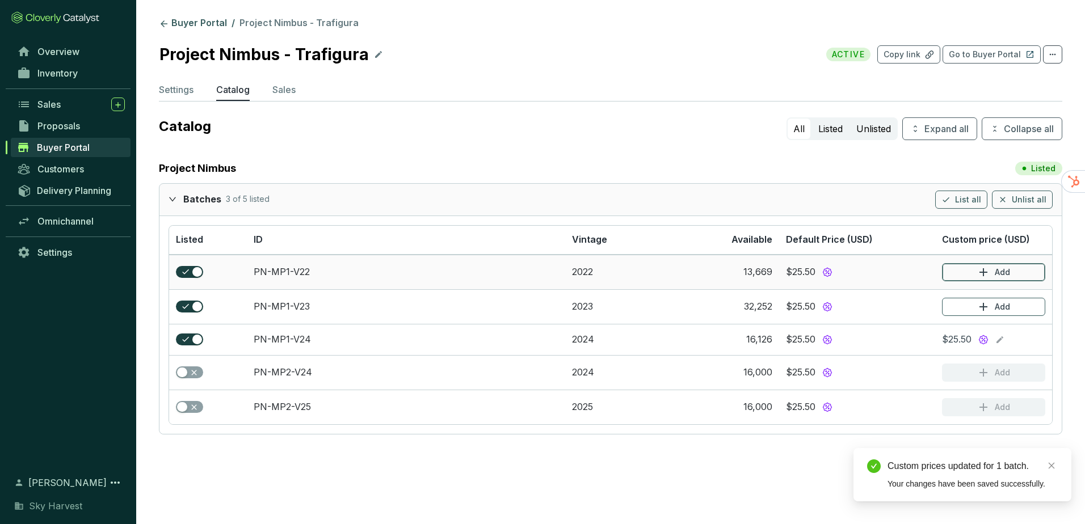
click at [992, 275] on button "Add" at bounding box center [993, 272] width 103 height 18
click at [978, 280] on button "Add" at bounding box center [993, 272] width 103 height 18
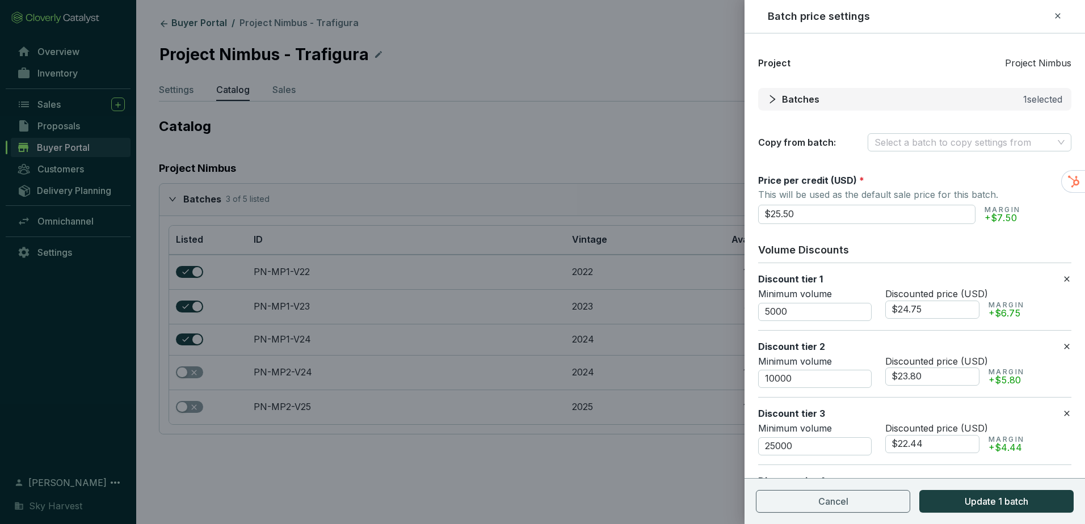
click at [776, 99] on icon "right" at bounding box center [772, 99] width 10 height 10
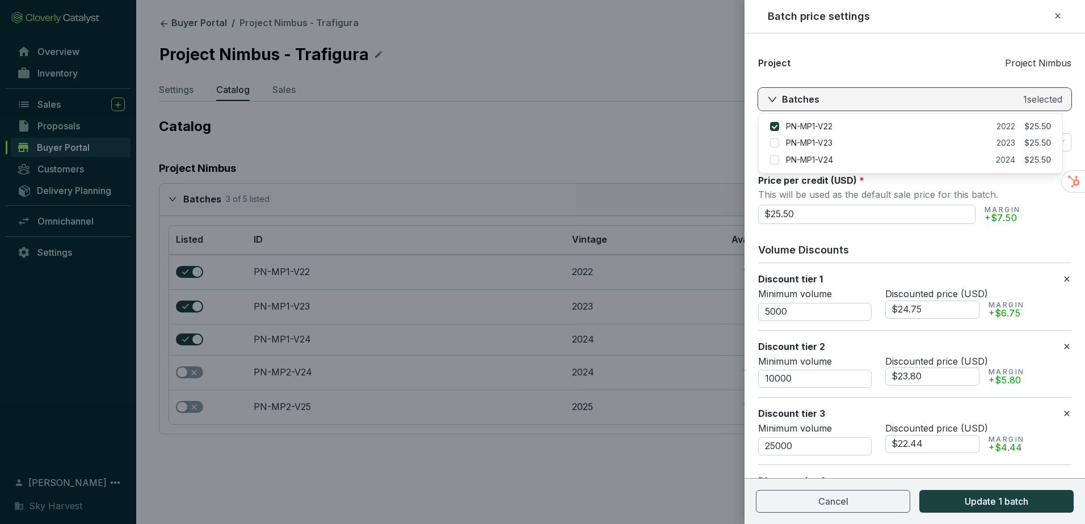
click at [776, 99] on icon "right" at bounding box center [772, 99] width 10 height 10
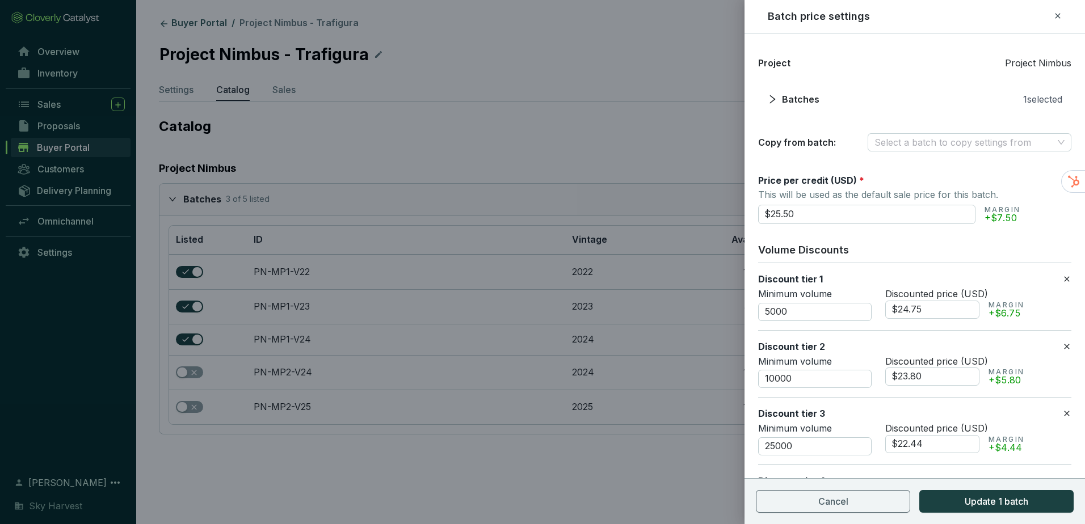
click at [1057, 19] on icon at bounding box center [1058, 16] width 9 height 14
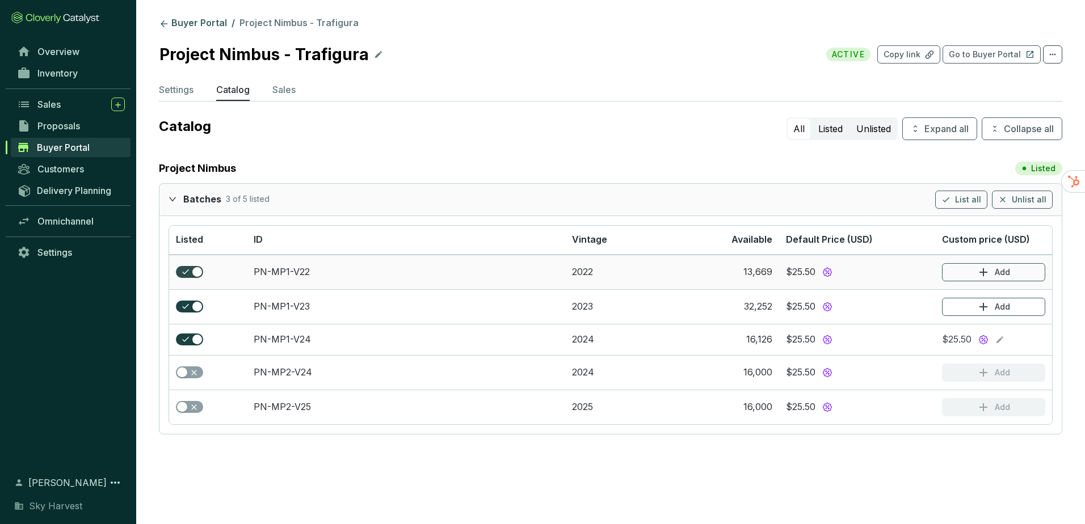
click at [190, 270] on span "button" at bounding box center [189, 272] width 27 height 12
click at [190, 308] on span "button" at bounding box center [189, 307] width 27 height 12
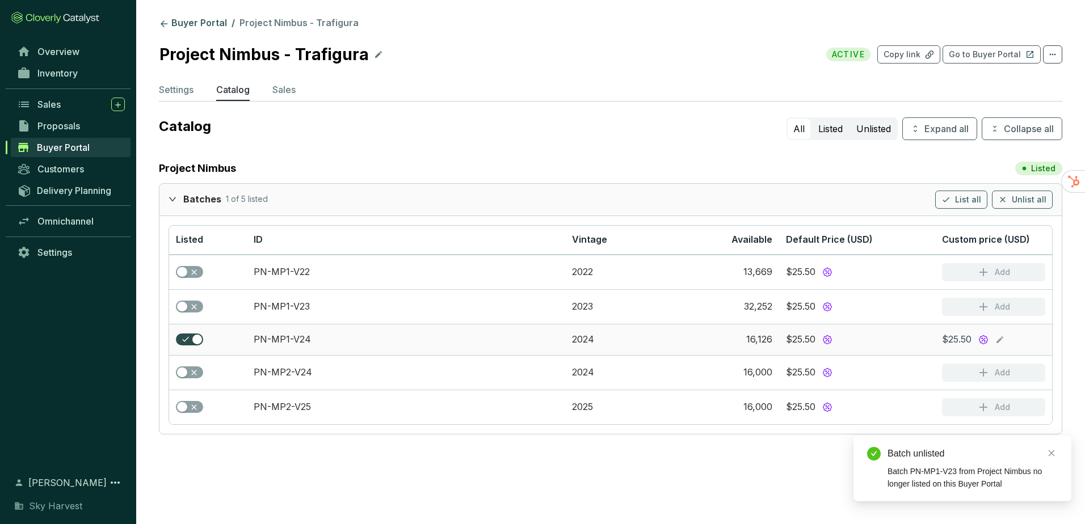
click at [190, 339] on span "button" at bounding box center [189, 340] width 27 height 12
click at [191, 273] on span "button" at bounding box center [189, 272] width 27 height 12
click at [194, 307] on span "button" at bounding box center [189, 307] width 27 height 12
click at [193, 343] on span "button" at bounding box center [189, 341] width 27 height 12
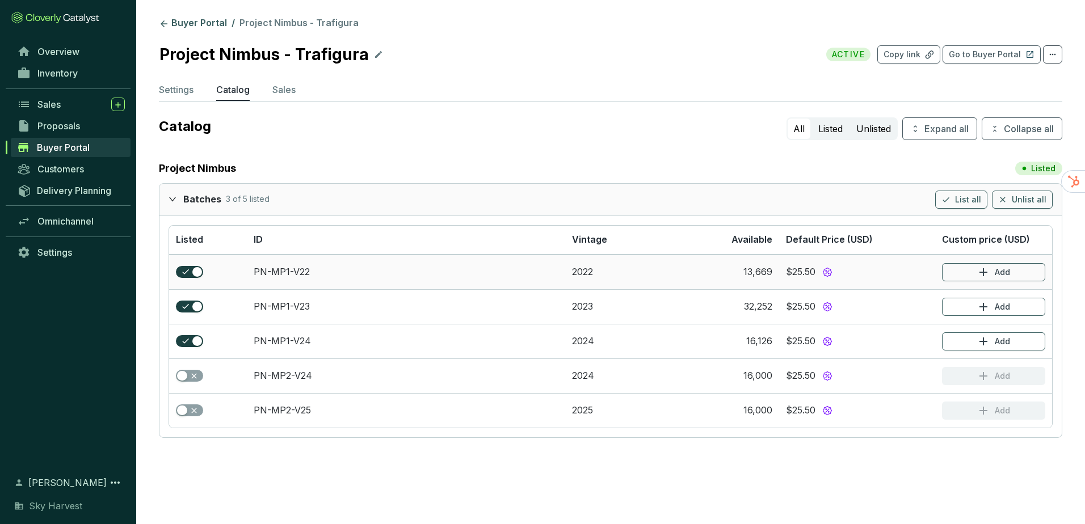
click at [896, 273] on section "$25.50" at bounding box center [857, 272] width 142 height 15
click at [274, 269] on link "PN-MP1-V22" at bounding box center [282, 271] width 56 height 11
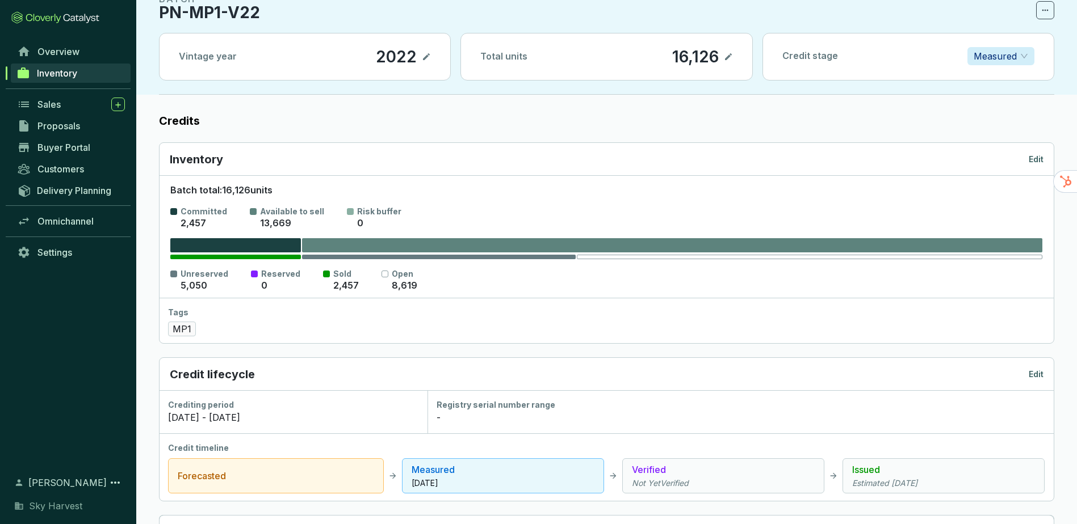
scroll to position [57, 0]
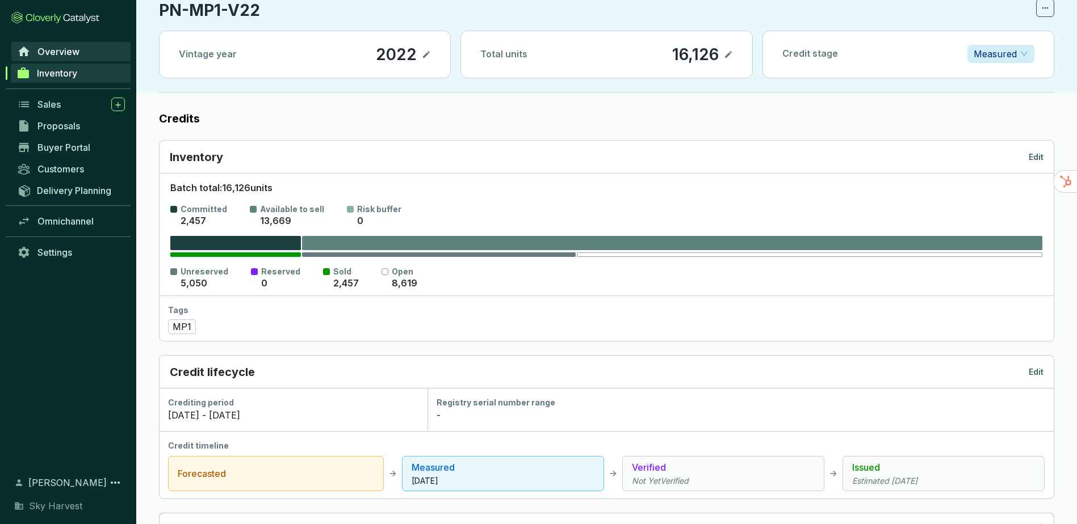
click at [57, 48] on span "Overview" at bounding box center [58, 51] width 42 height 11
